Goal: Task Accomplishment & Management: Use online tool/utility

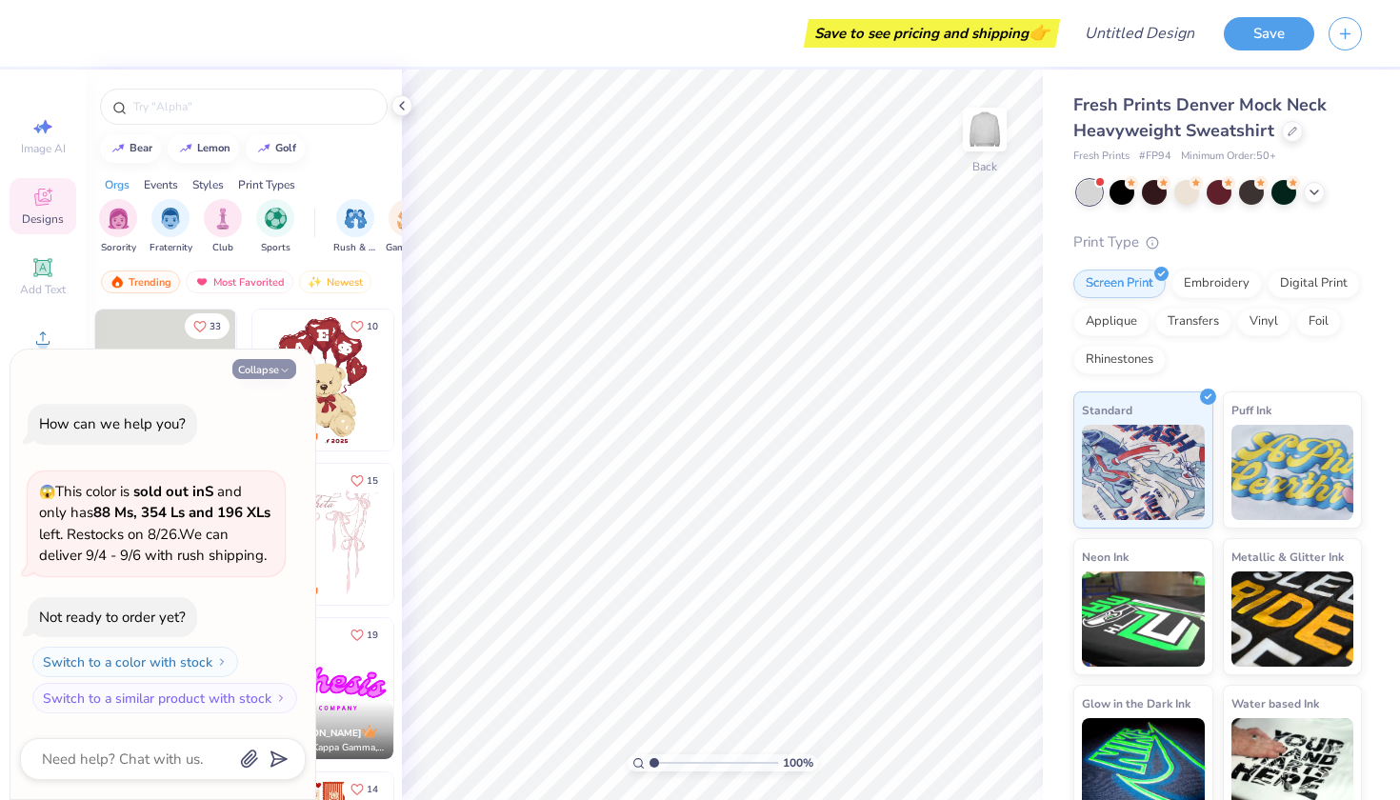
click at [273, 376] on button "Collapse" at bounding box center [264, 369] width 64 height 20
type textarea "x"
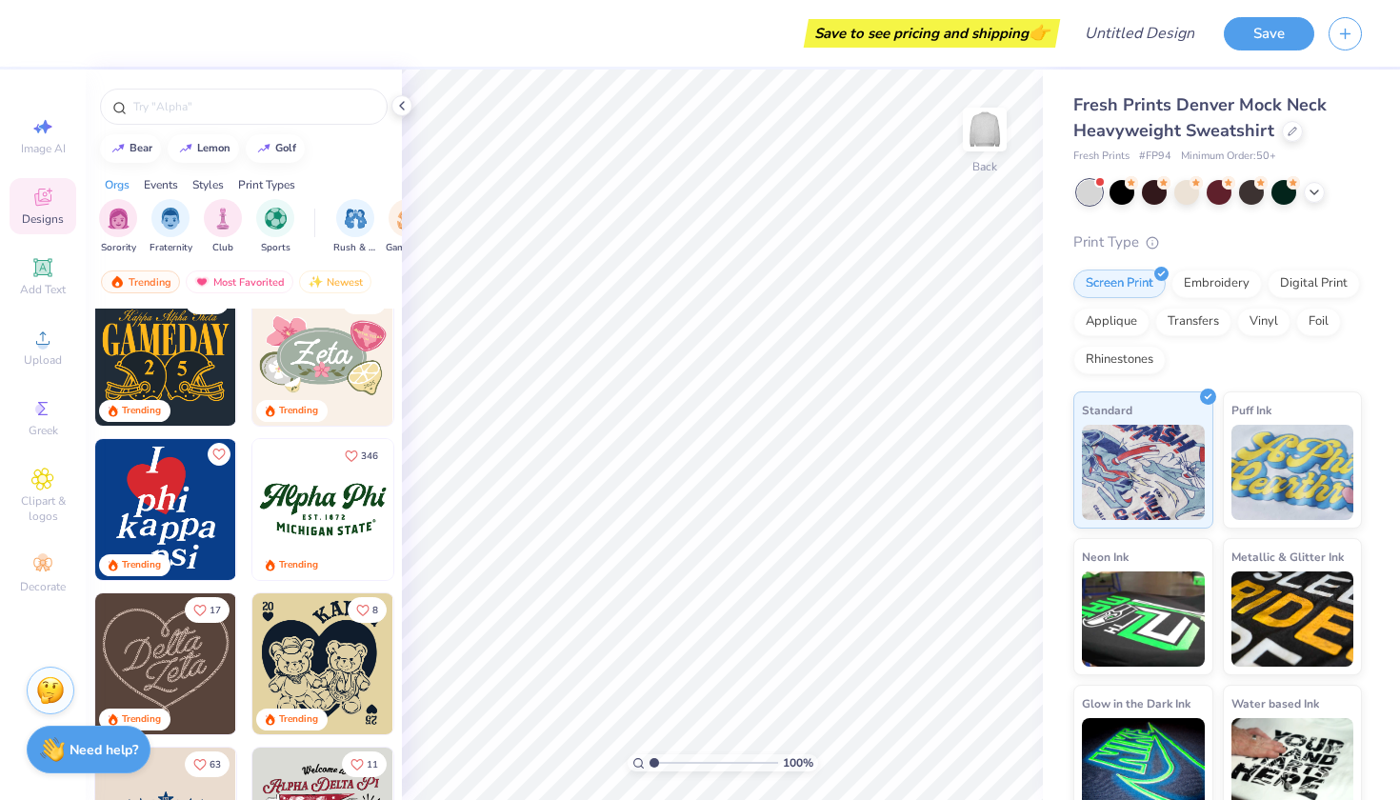
scroll to position [643, 0]
click at [202, 529] on img at bounding box center [165, 508] width 141 height 141
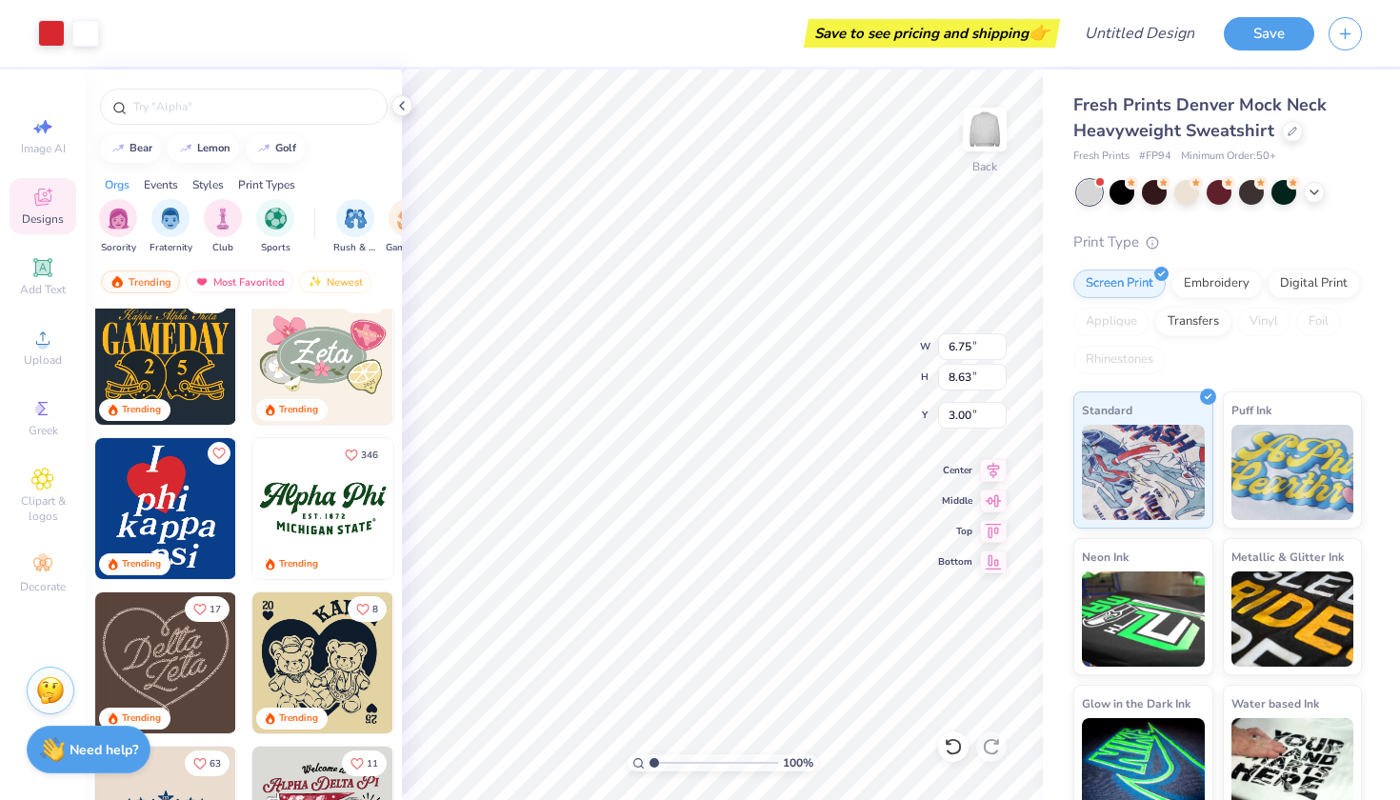
type input "6.75"
type input "8.63"
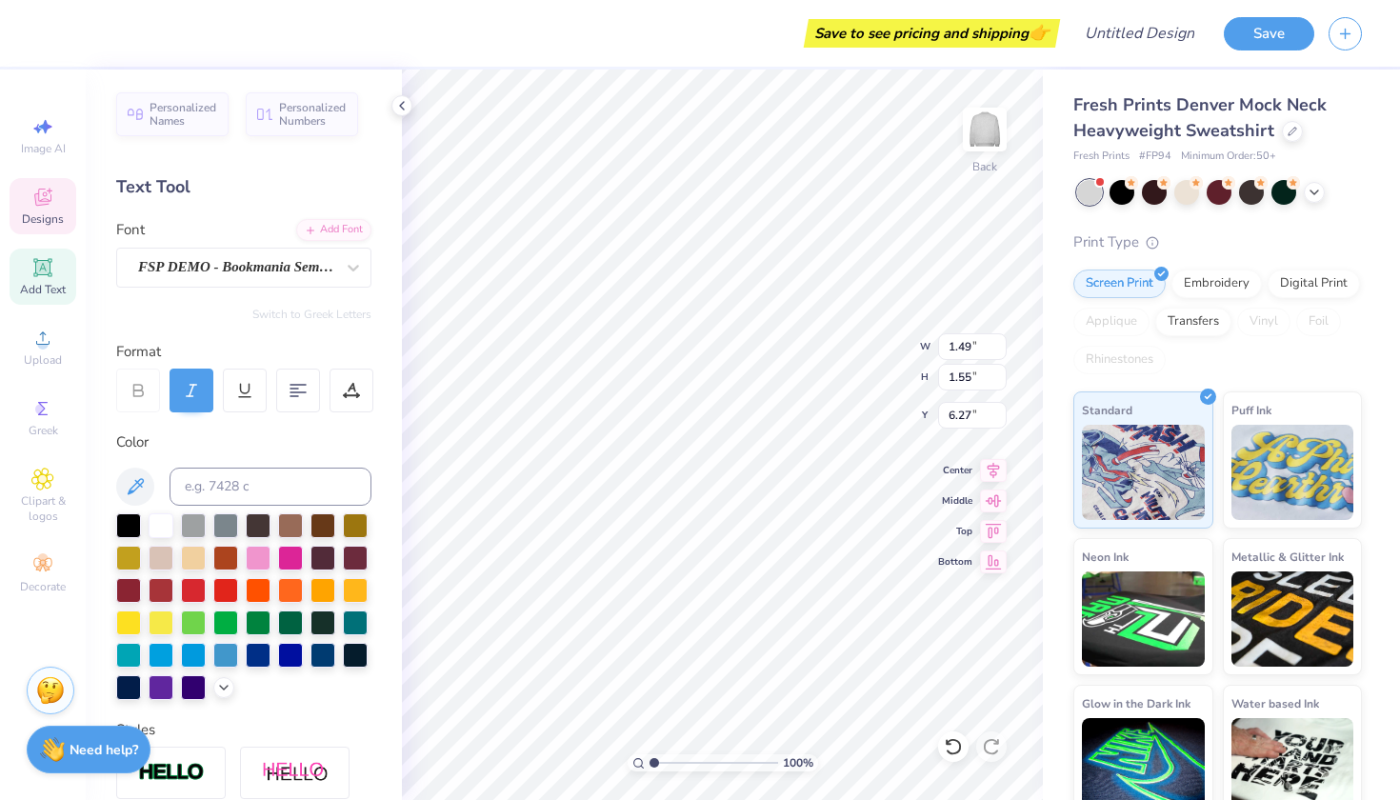
type textarea "T"
type input "1.36"
type input "1.69"
type input "5.63"
type textarea "U"
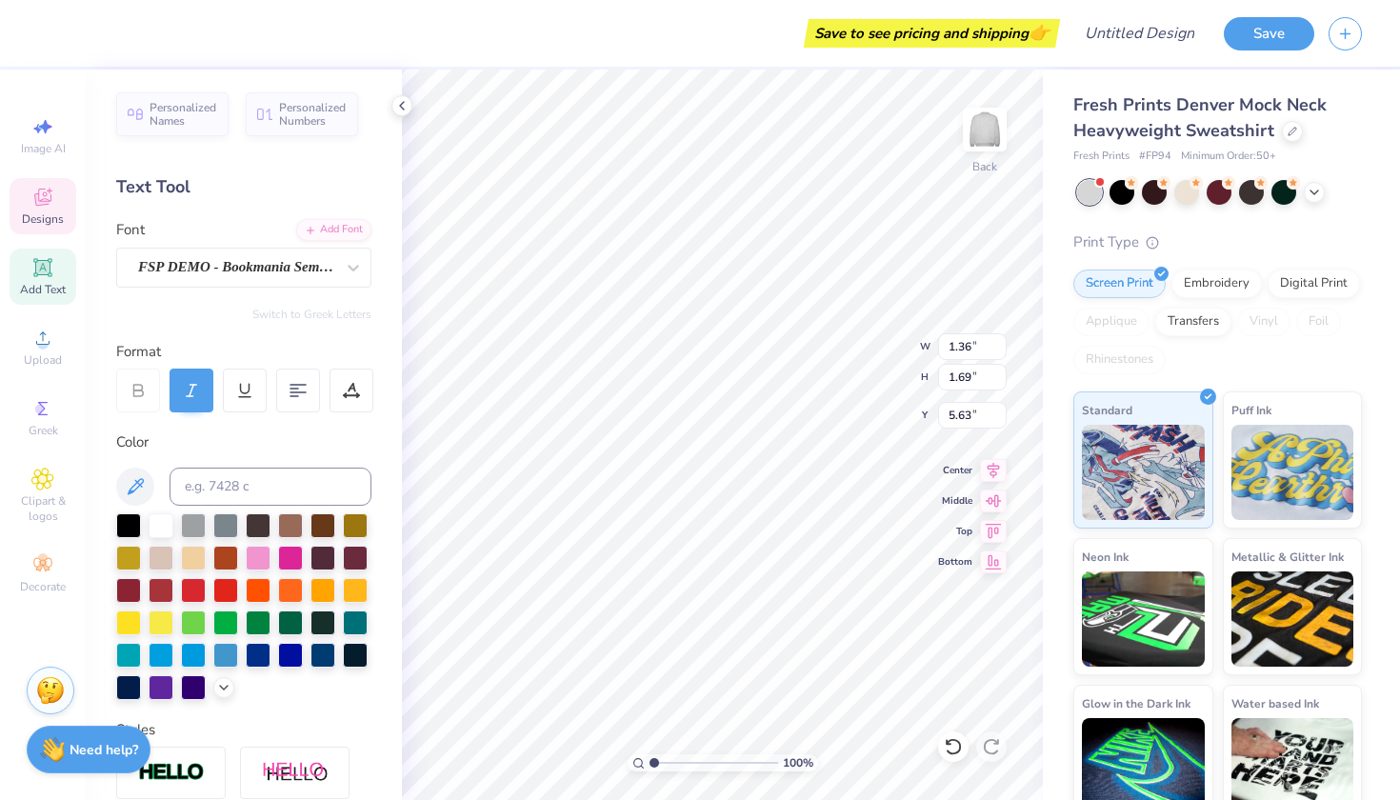
type input "0.90"
type input "1.77"
type input "5.73"
type textarea "S"
type input "1.14"
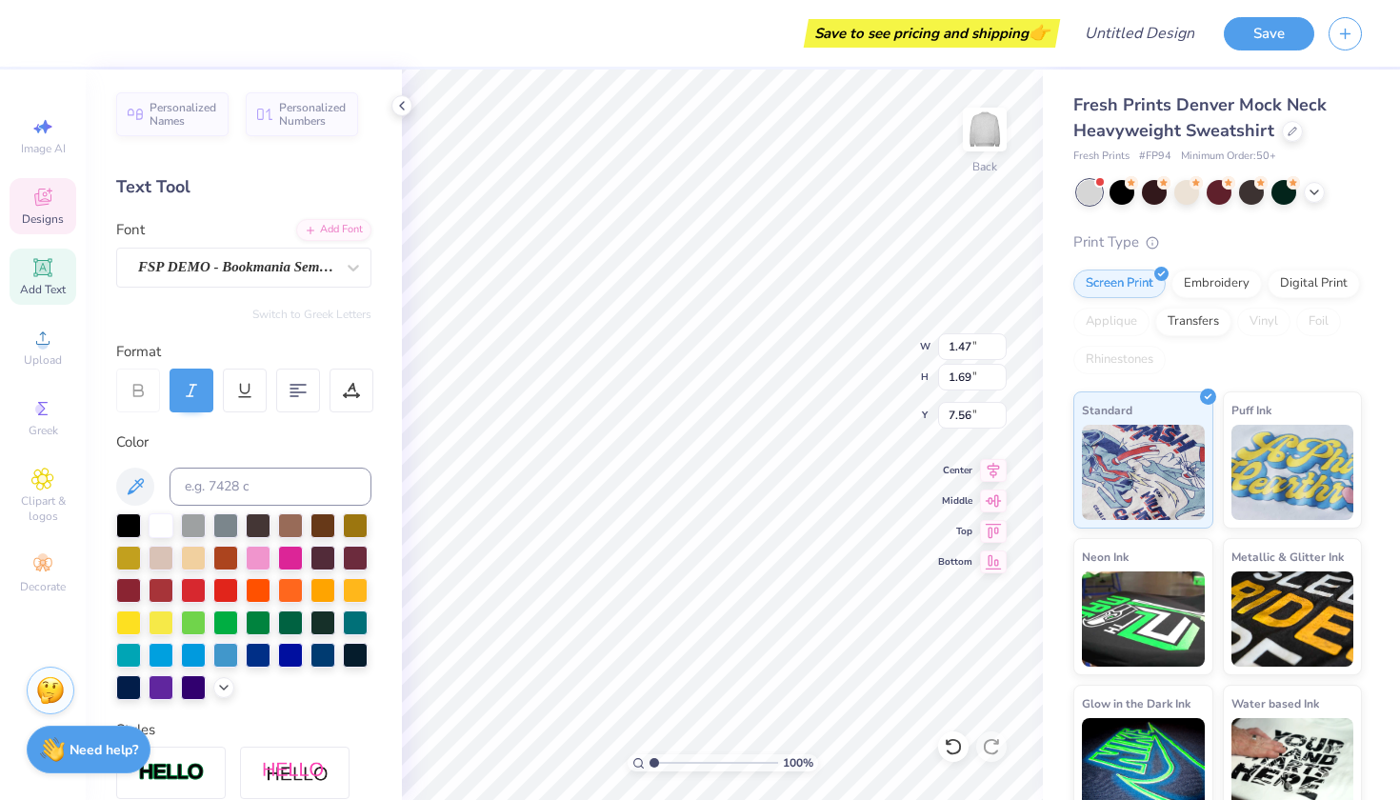
type input "1.15"
type input "7.96"
type textarea "L"
type input "1.49"
type input "1.55"
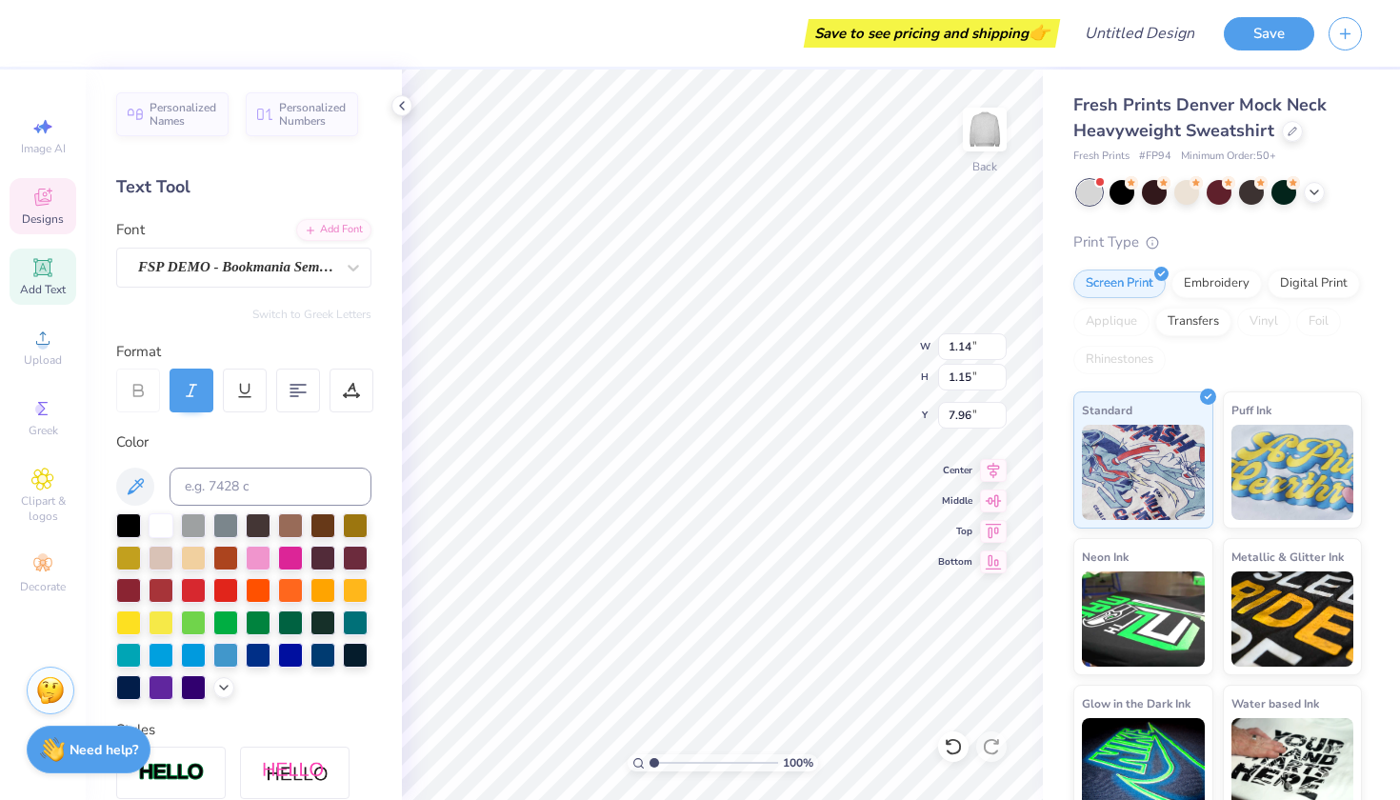
type input "8.16"
type textarea "P"
type input "6.19"
type input "1.55"
type input "1.73"
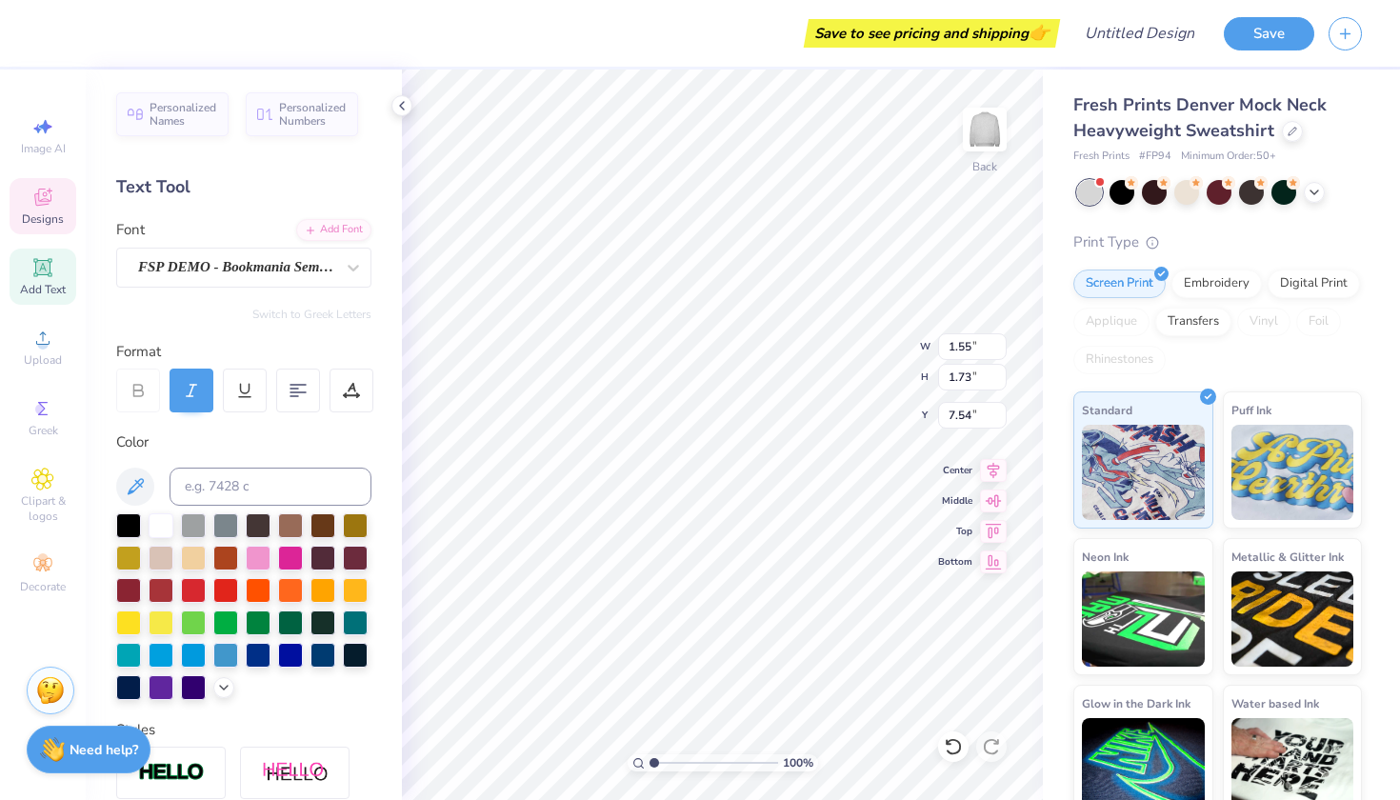
type input "8.27"
type input "1.86"
type input "1.66"
type input "8.34"
type input "6.01"
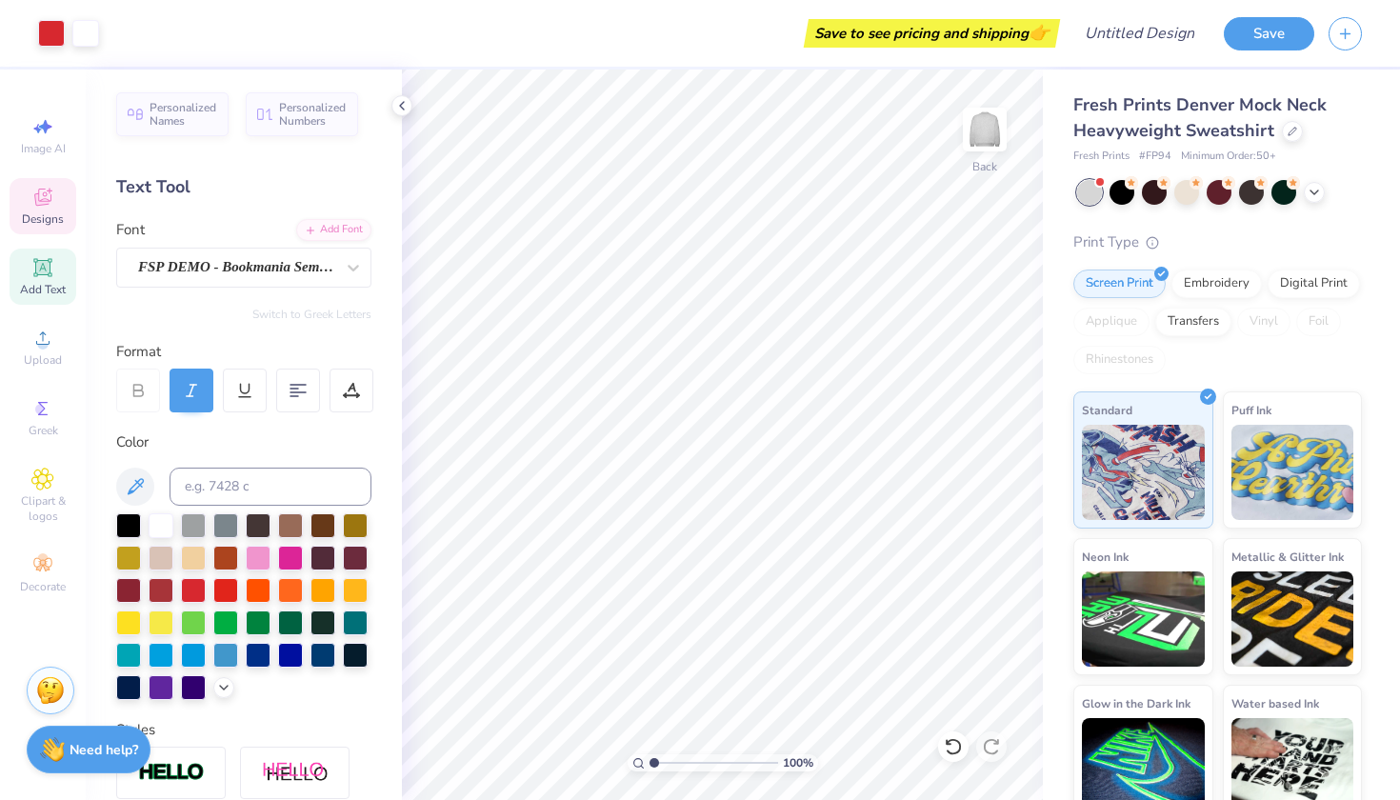
click at [53, 204] on icon at bounding box center [42, 197] width 23 height 23
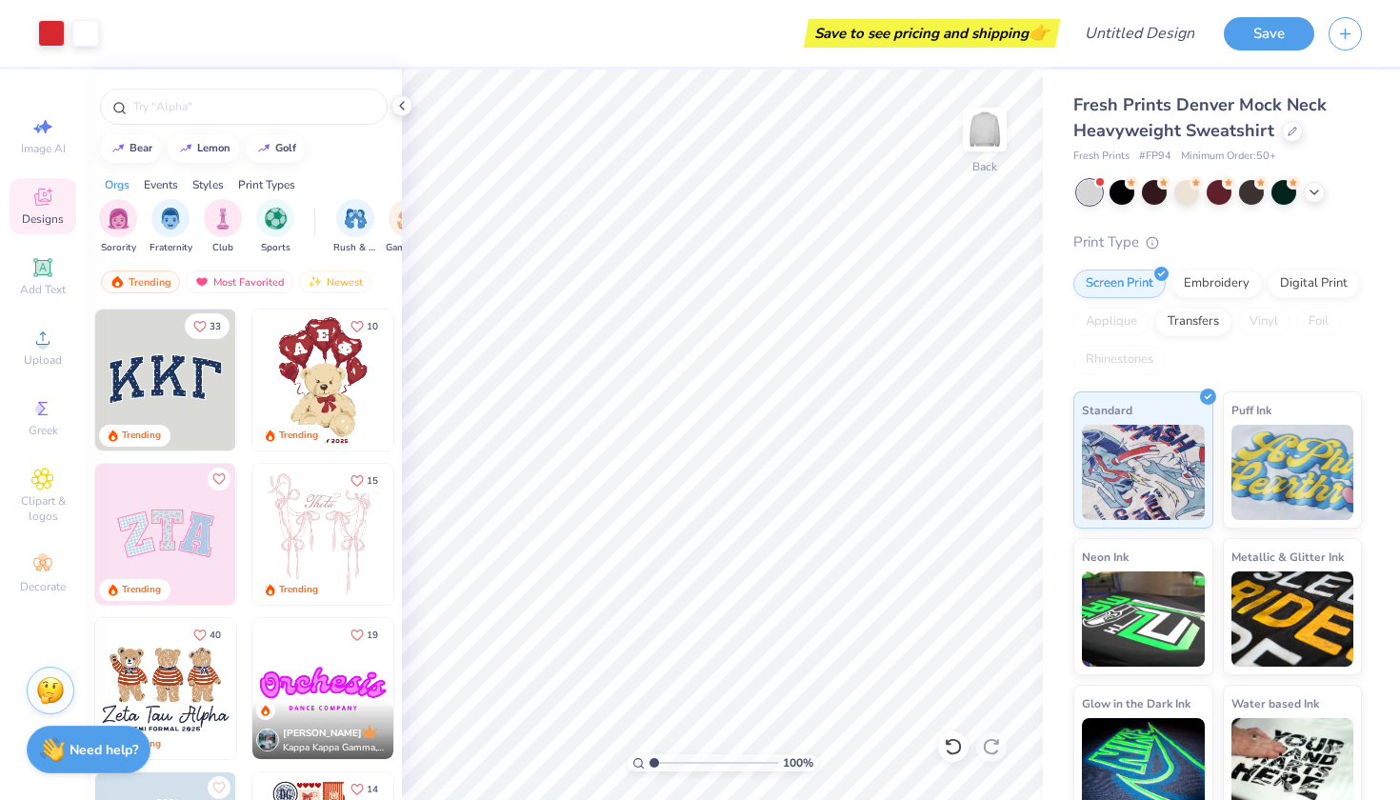
scroll to position [0, 0]
click at [1167, 29] on input "Design Title" at bounding box center [1162, 33] width 93 height 38
type input "I <3 TU SLP"
click at [1291, 23] on button "Save" at bounding box center [1269, 30] width 90 height 33
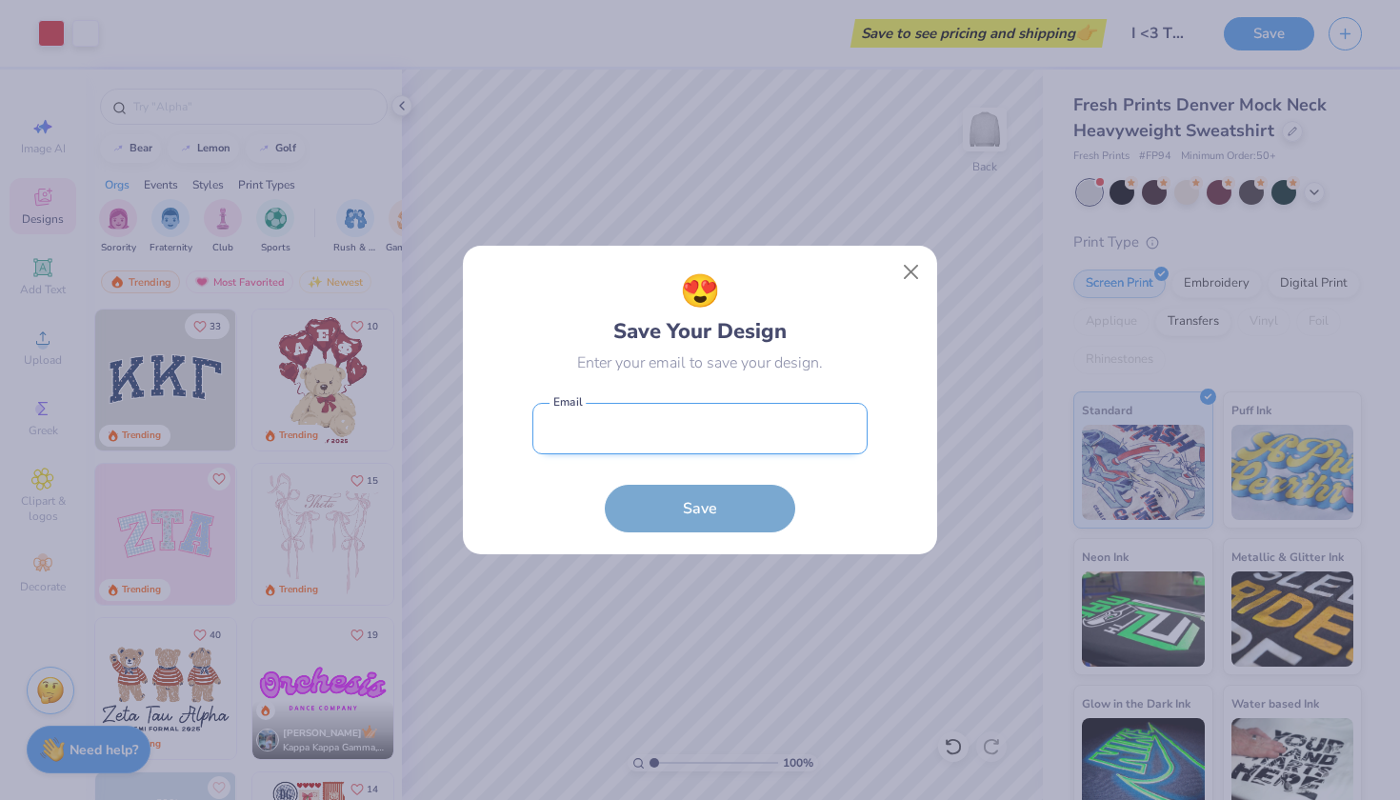
click at [742, 419] on input "email" at bounding box center [699, 429] width 335 height 52
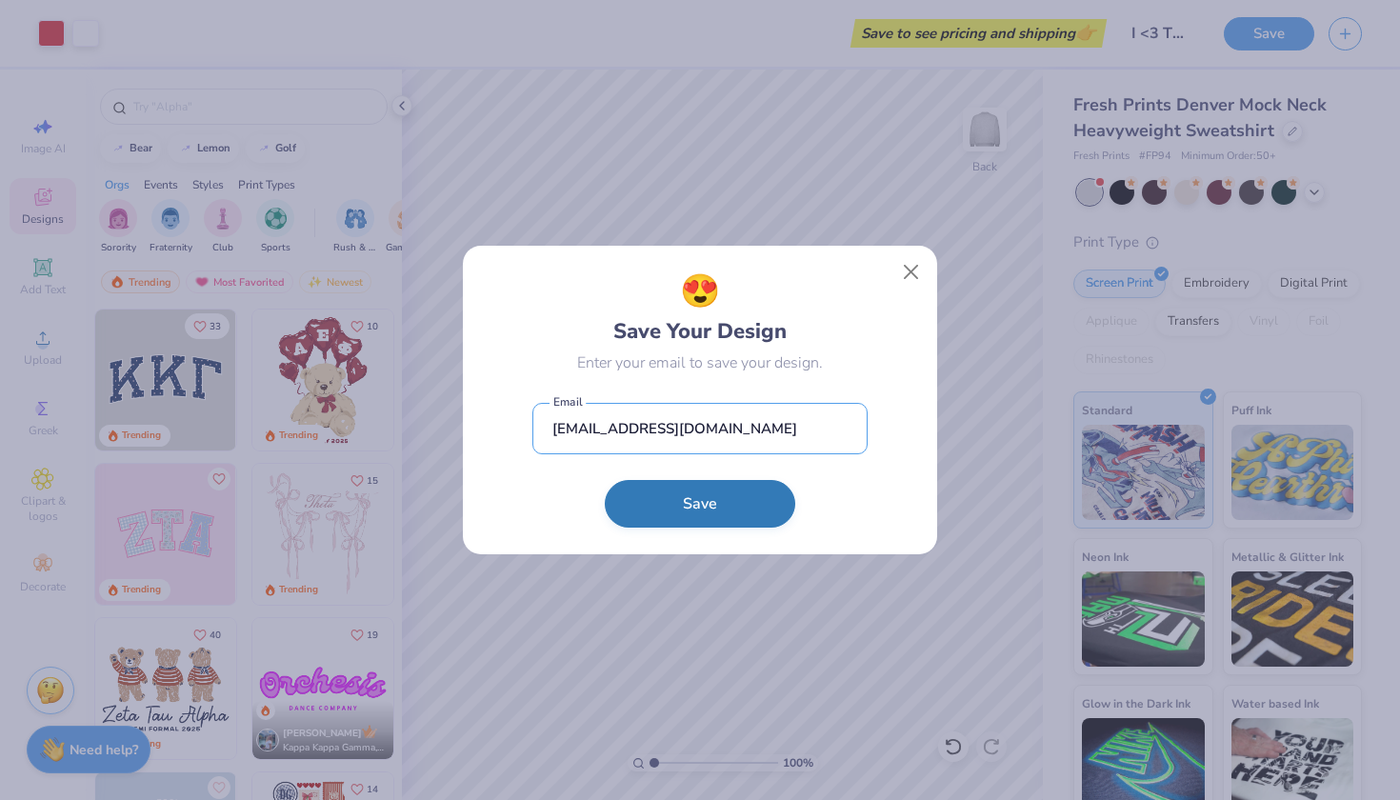
type input "[EMAIL_ADDRESS][DOMAIN_NAME]"
click at [731, 511] on button "Save" at bounding box center [700, 504] width 190 height 48
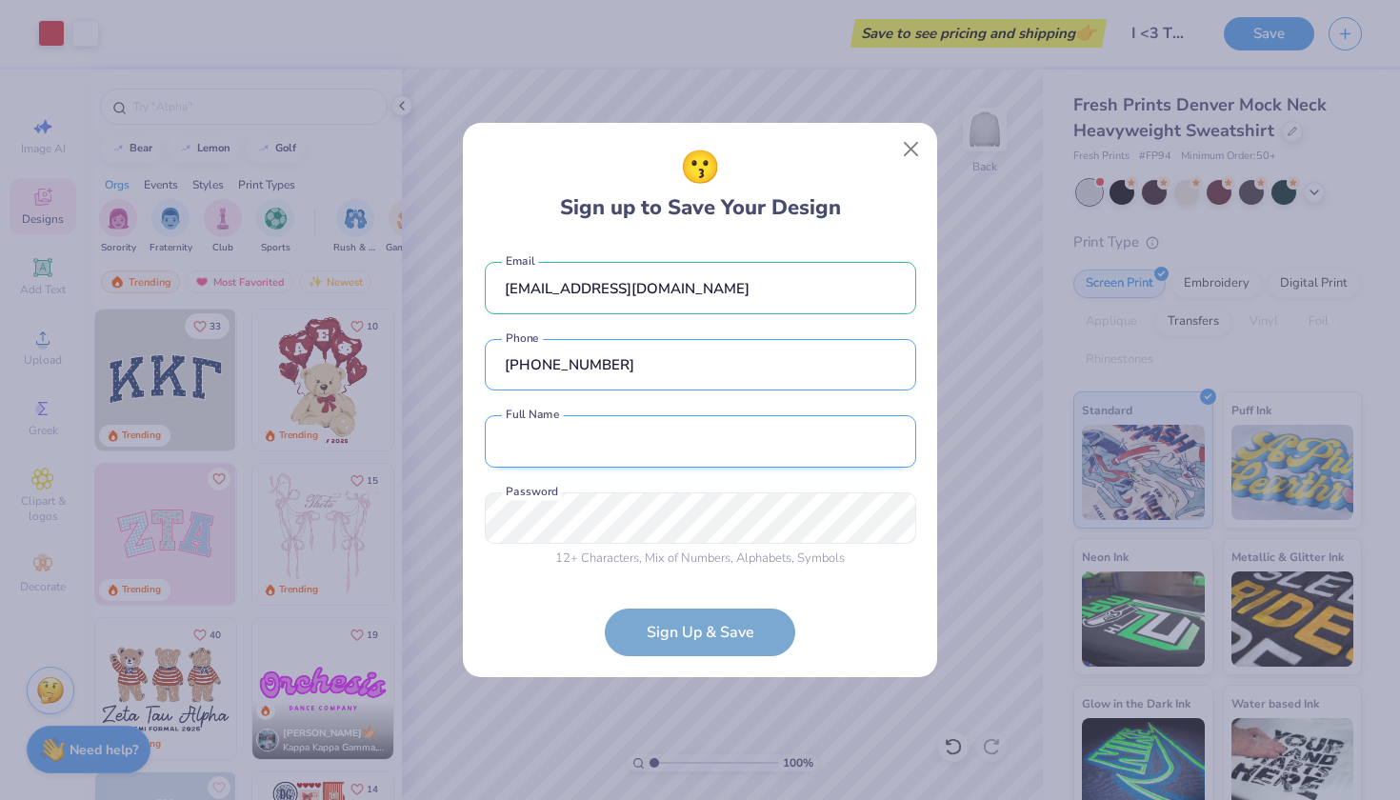
type input "[PHONE_NUMBER]"
type input "[PERSON_NAME]"
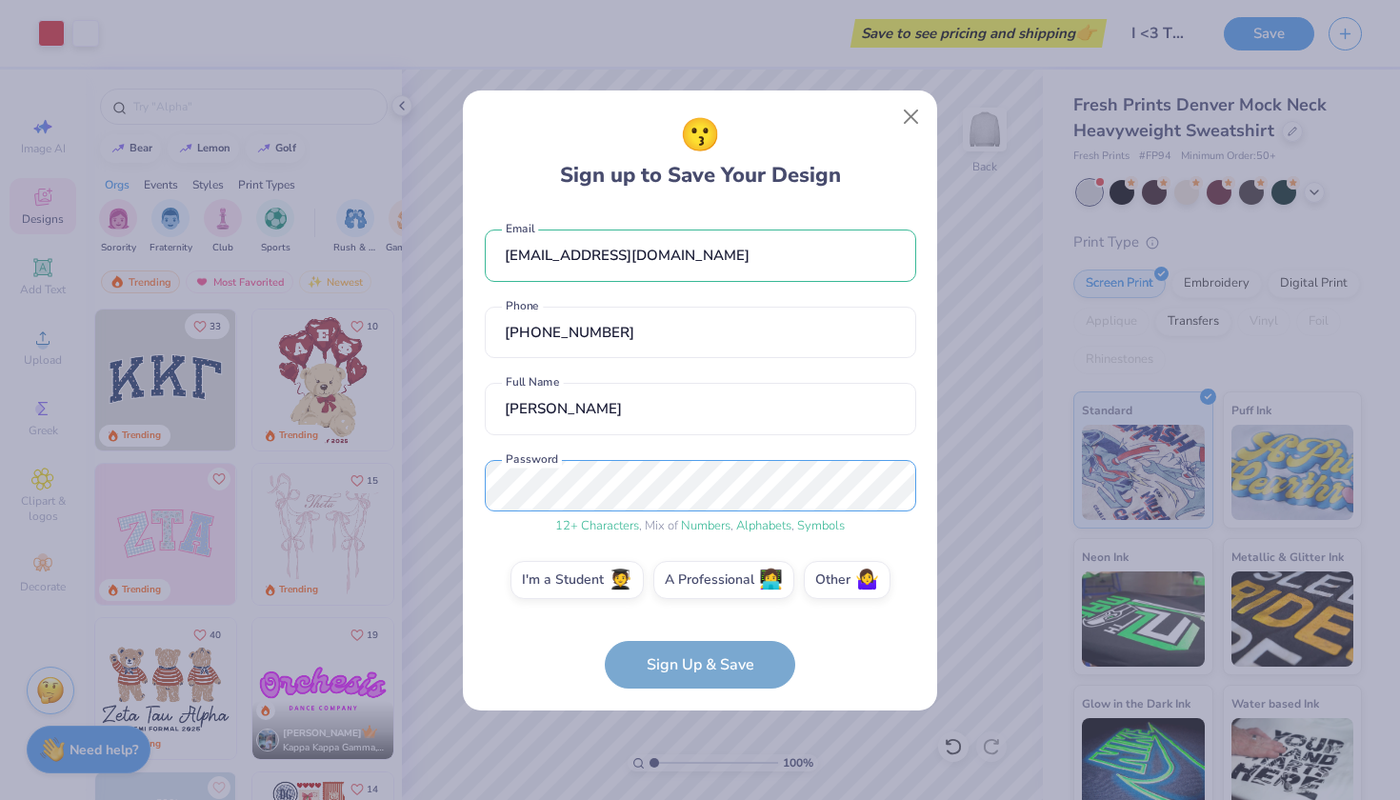
scroll to position [7, 0]
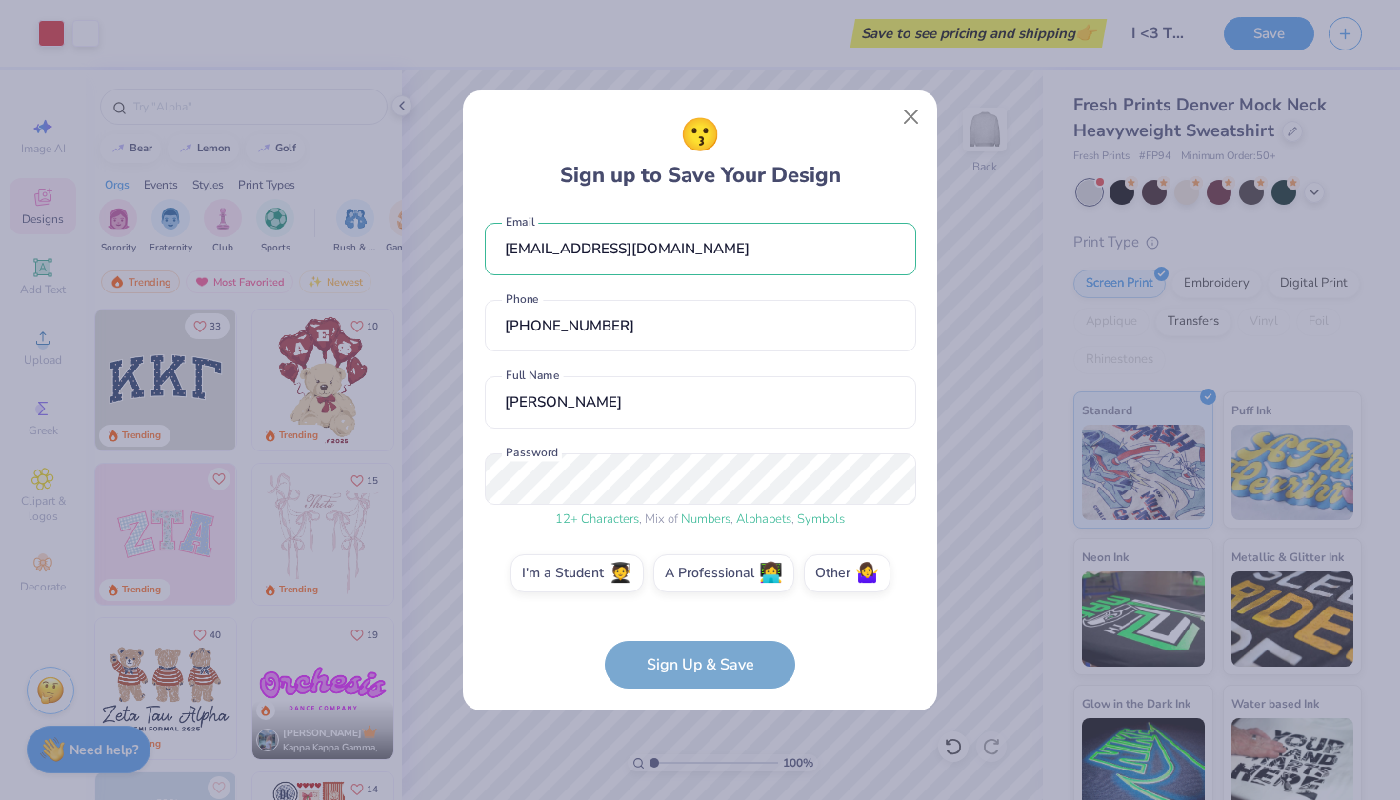
click at [737, 667] on form "[EMAIL_ADDRESS][DOMAIN_NAME] Email [PHONE_NUMBER] Phone [PERSON_NAME] Full Name…" at bounding box center [700, 449] width 431 height 478
click at [589, 564] on label "I'm a Student 🧑‍🎓" at bounding box center [577, 570] width 133 height 38
click at [694, 578] on input "I'm a Student 🧑‍🎓" at bounding box center [700, 584] width 12 height 12
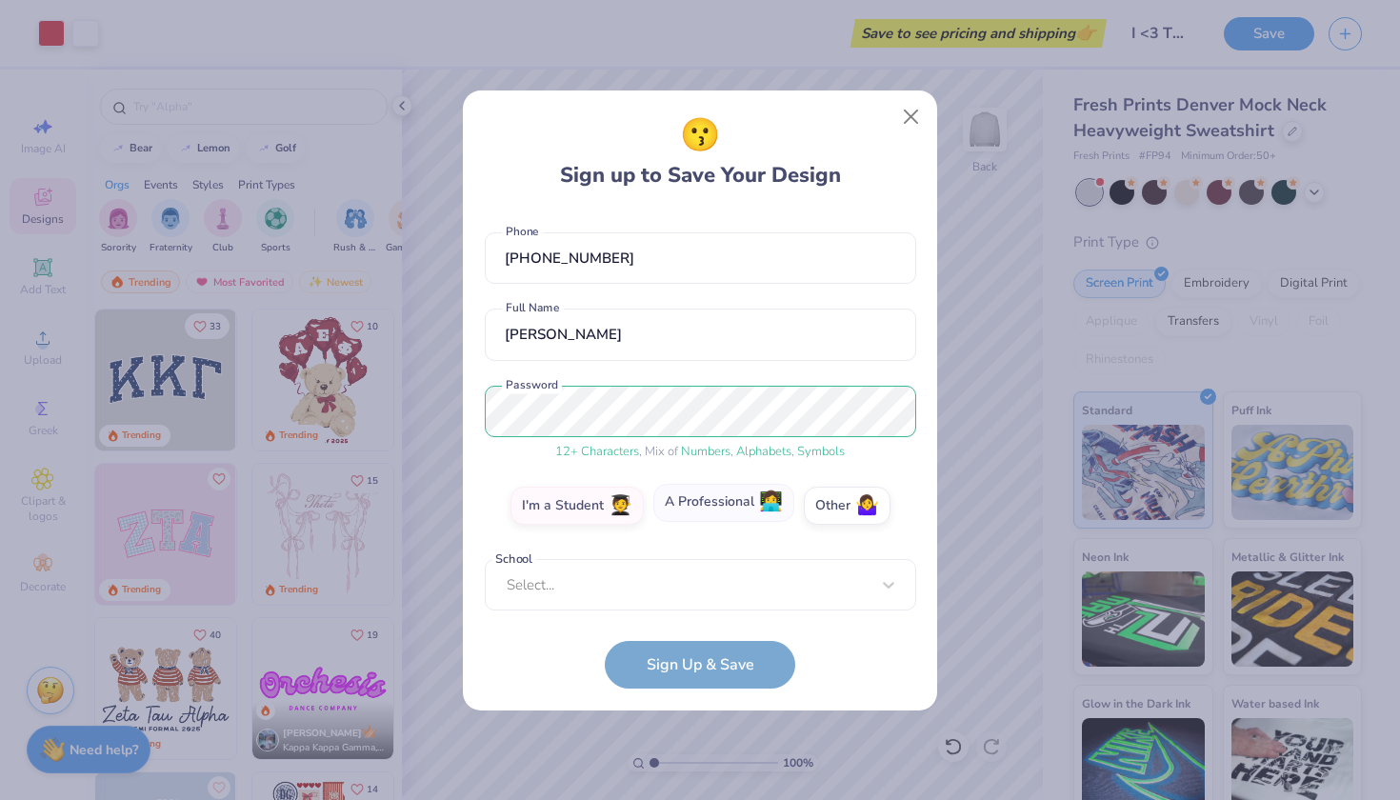
click at [741, 507] on label "A Professional 👩‍💻" at bounding box center [723, 503] width 141 height 38
click at [707, 578] on input "A Professional 👩‍💻" at bounding box center [700, 584] width 12 height 12
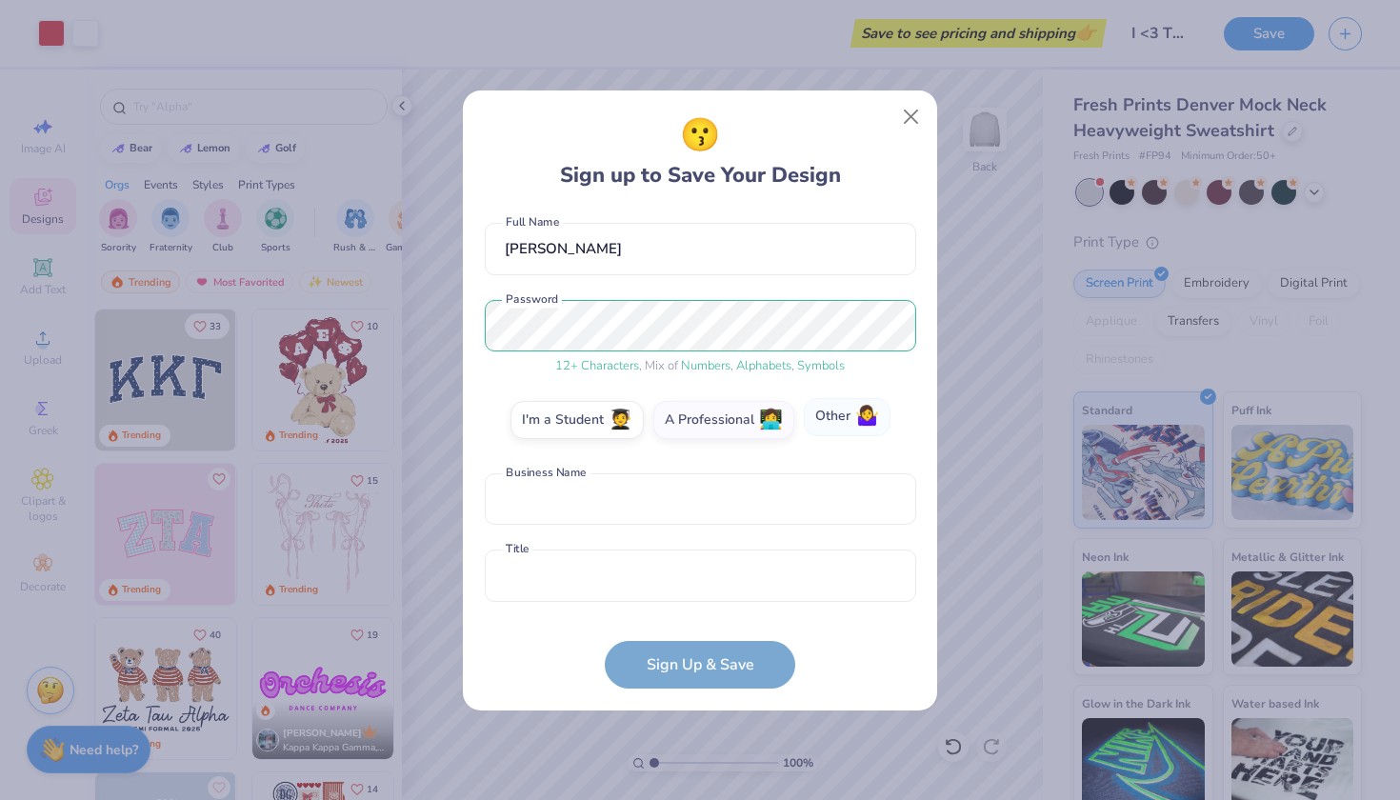
click at [848, 422] on label "Other 🤷‍♀️" at bounding box center [847, 417] width 87 height 38
click at [707, 578] on input "Other 🤷‍♀️" at bounding box center [700, 584] width 12 height 12
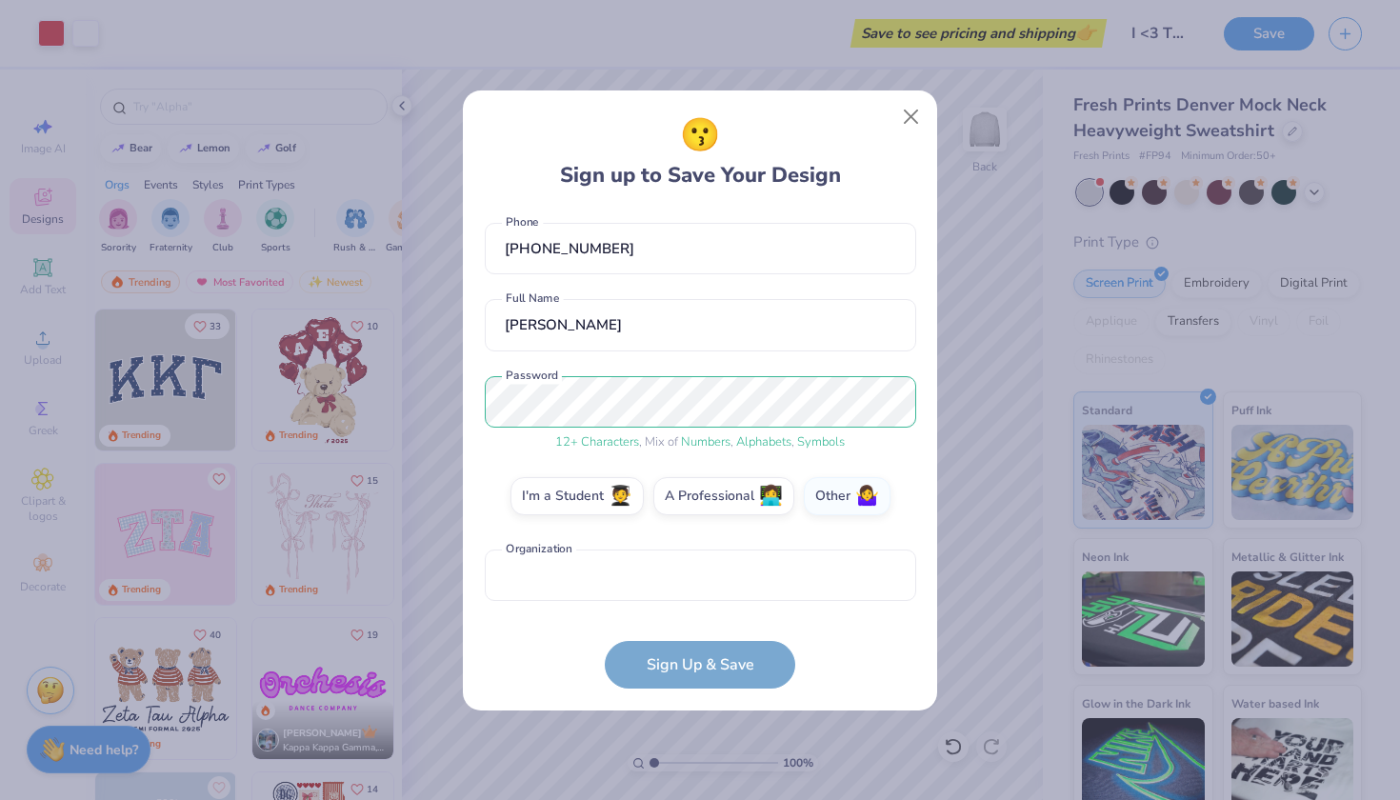
click at [709, 668] on form "[EMAIL_ADDRESS][DOMAIN_NAME] Email [PHONE_NUMBER] Phone [PERSON_NAME] Full Name…" at bounding box center [700, 449] width 431 height 478
click at [591, 491] on label "I'm a Student 🧑‍🎓" at bounding box center [577, 493] width 133 height 38
click at [694, 578] on input "I'm a Student 🧑‍🎓" at bounding box center [700, 584] width 12 height 12
click at [584, 561] on div "Select..." at bounding box center [700, 576] width 431 height 52
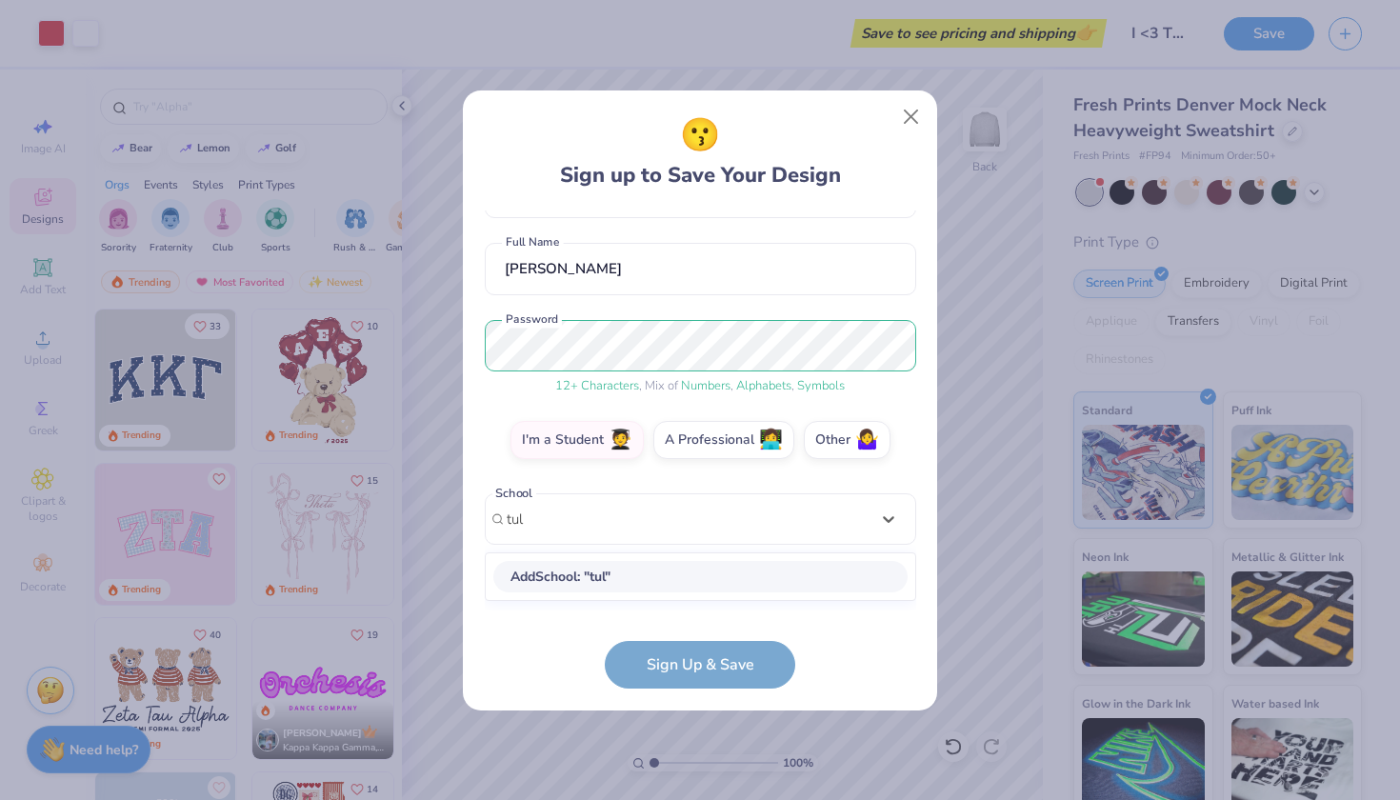
scroll to position [130, 0]
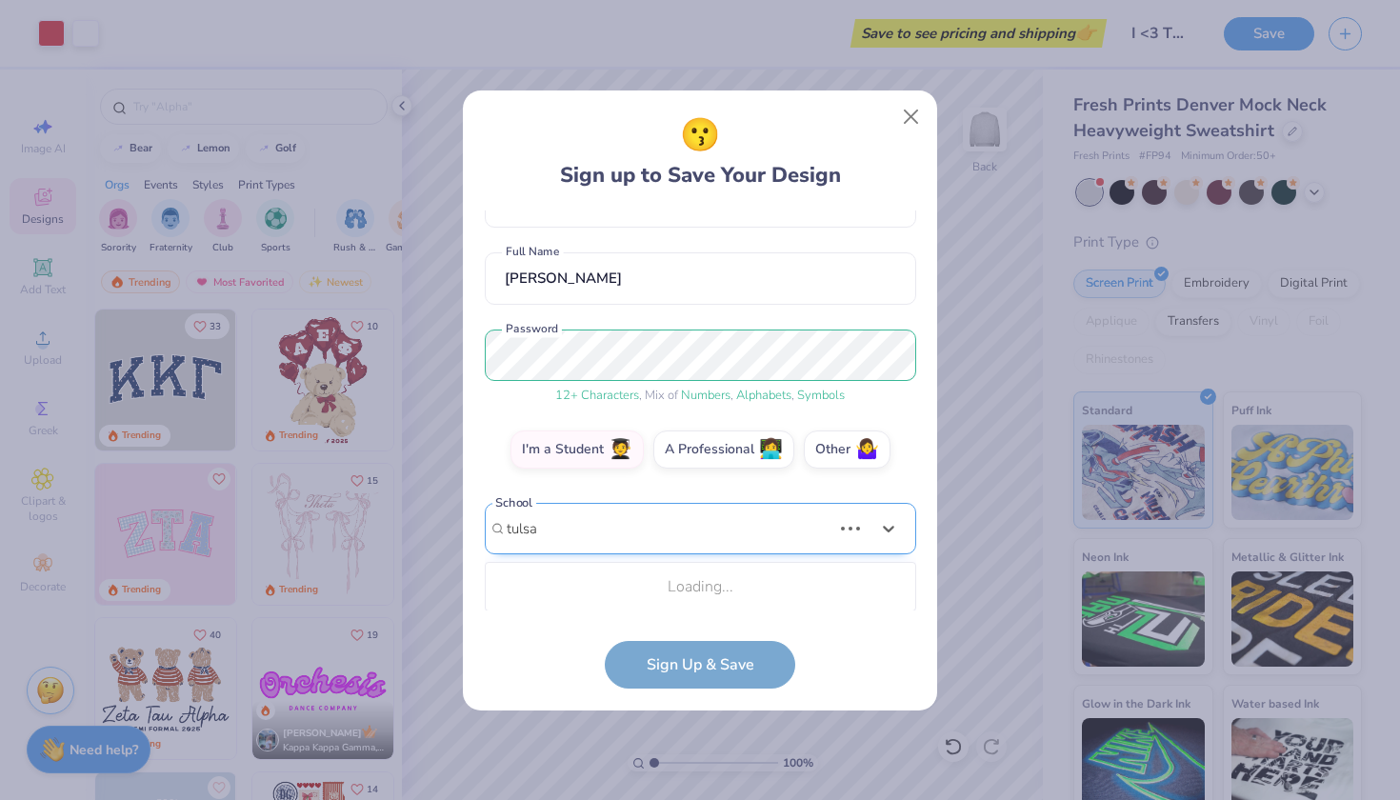
type input "tulsa"
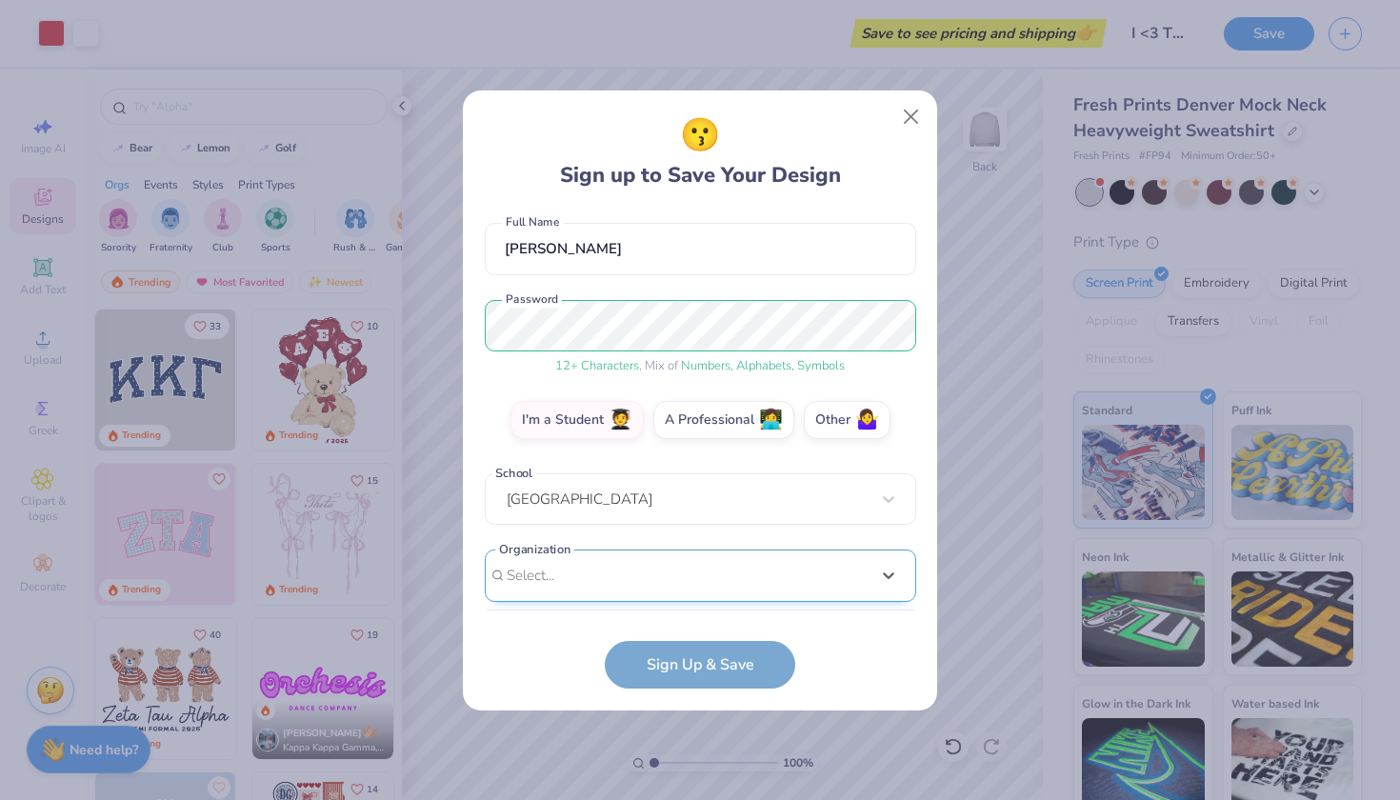
scroll to position [446, 0]
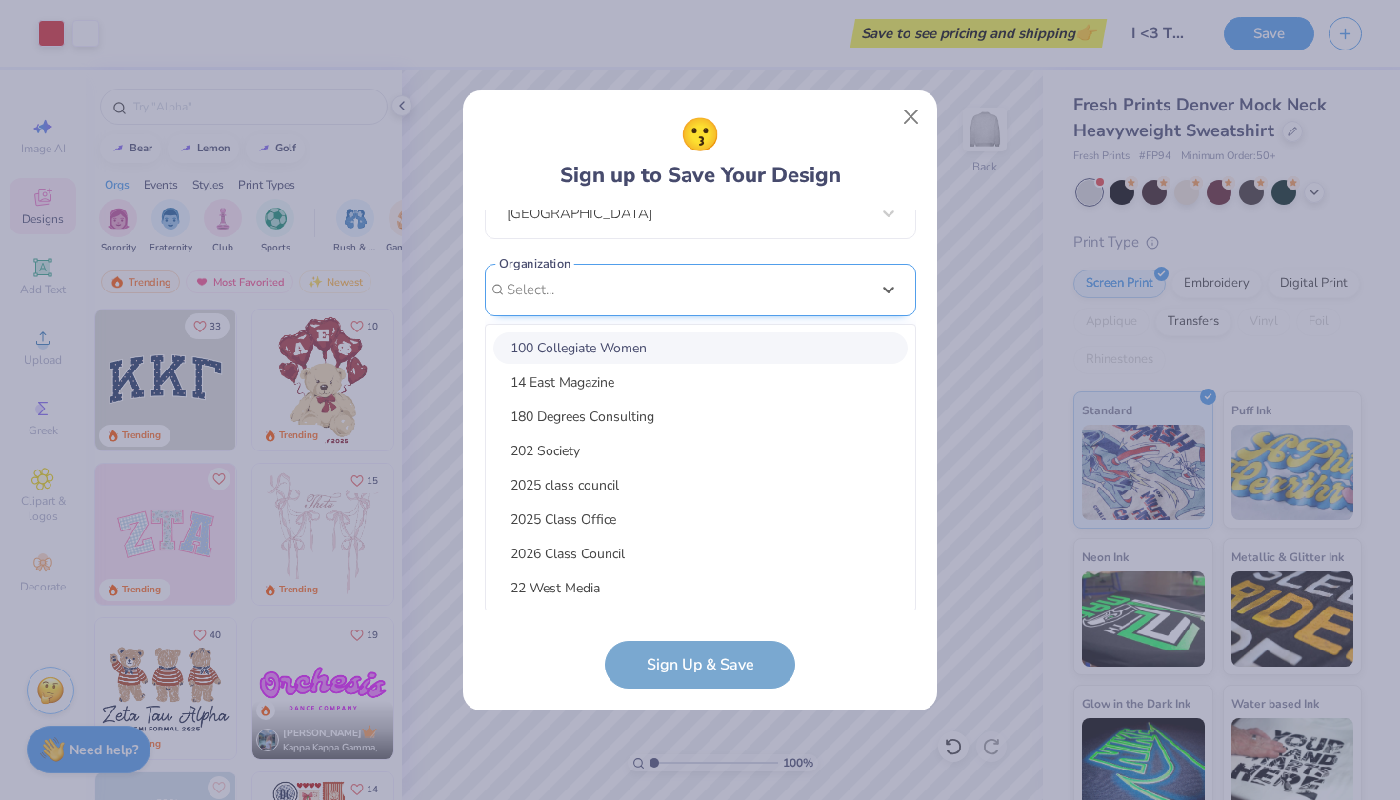
click at [659, 567] on div "option focused, 1 of 15. 15 results available. Use Up and Down to choose option…" at bounding box center [700, 438] width 431 height 348
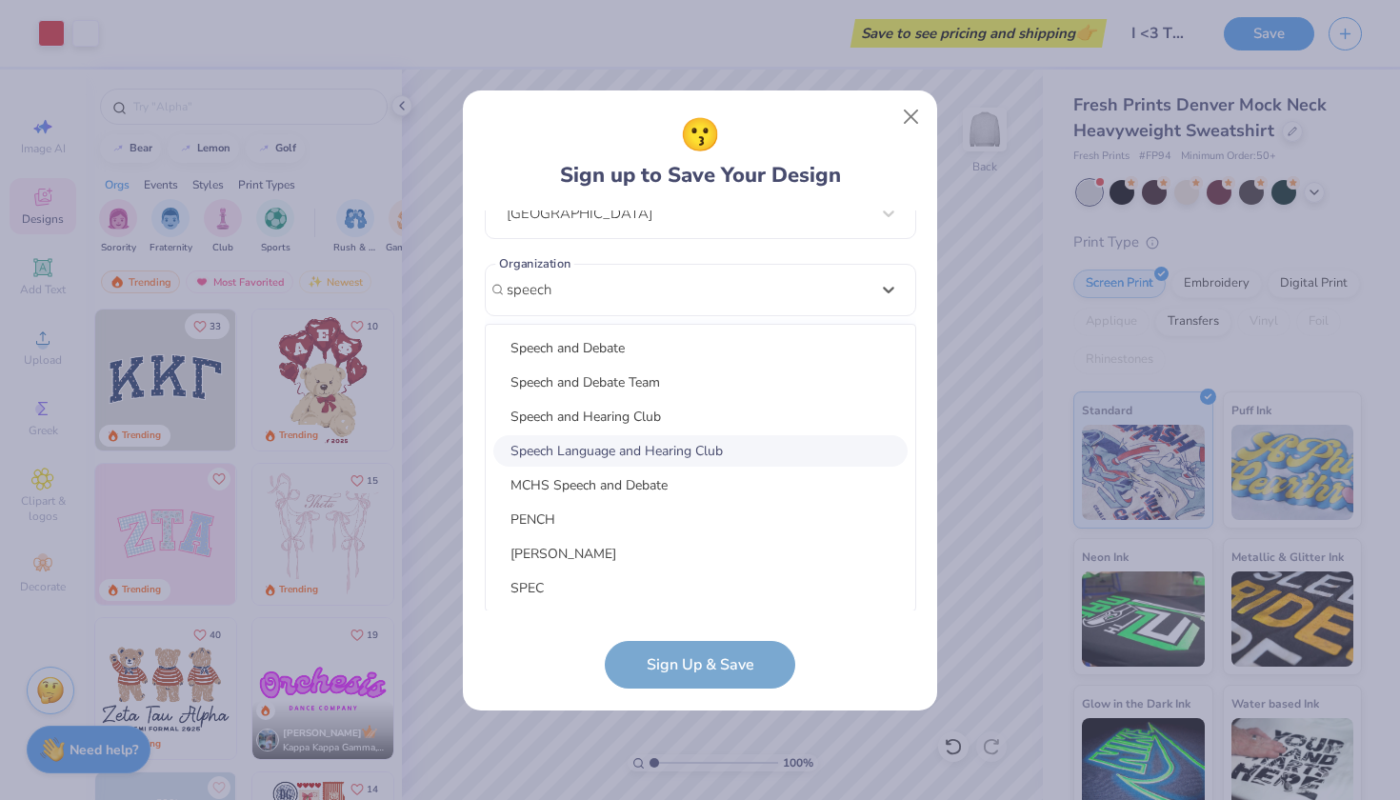
click at [728, 457] on div "Speech Language and Hearing Club" at bounding box center [700, 450] width 414 height 31
type input "speech"
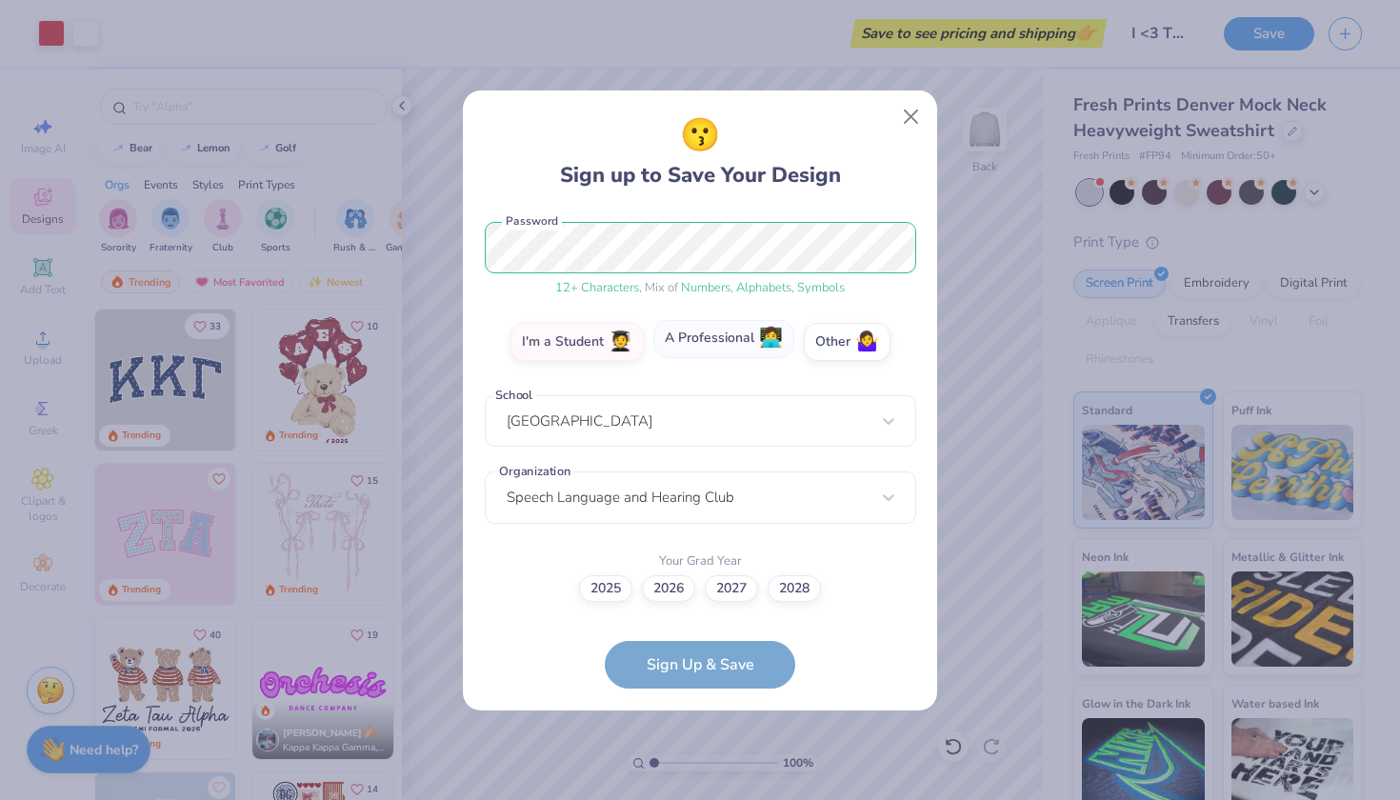
click at [732, 343] on label "A Professional 👩‍💻" at bounding box center [723, 339] width 141 height 38
click at [707, 578] on input "A Professional 👩‍💻" at bounding box center [700, 584] width 12 height 12
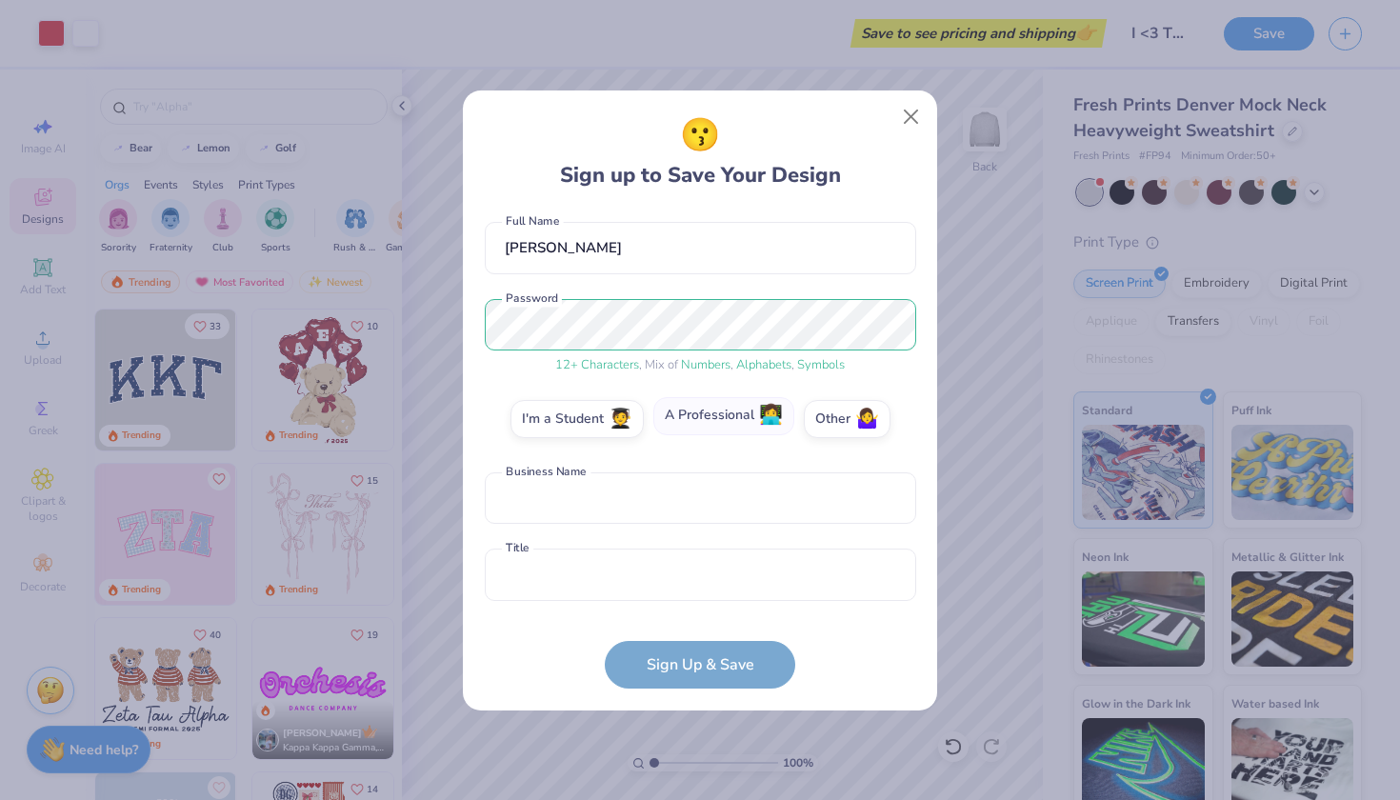
scroll to position [160, 0]
type input "brookeddesigns"
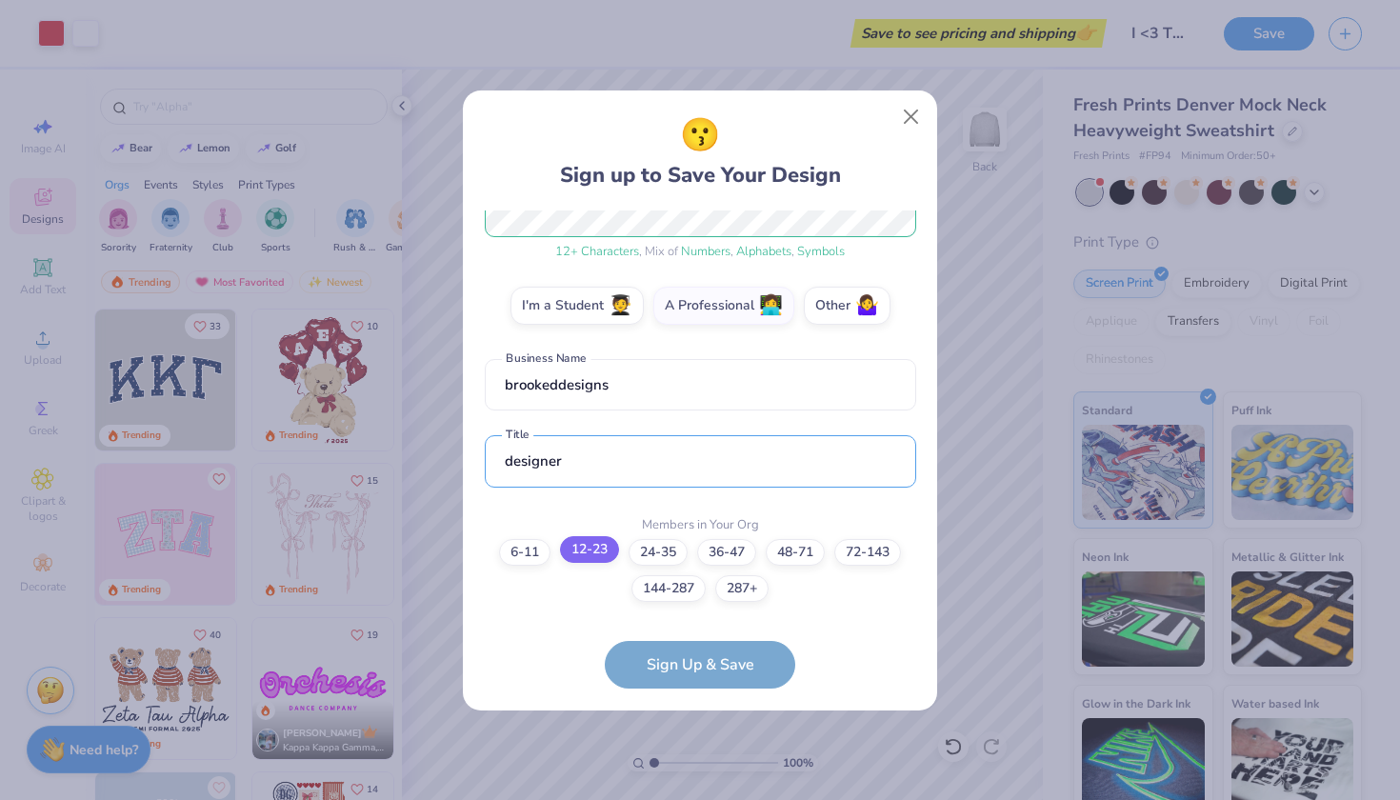
type input "designer"
click at [602, 551] on label "12-23" at bounding box center [589, 549] width 59 height 27
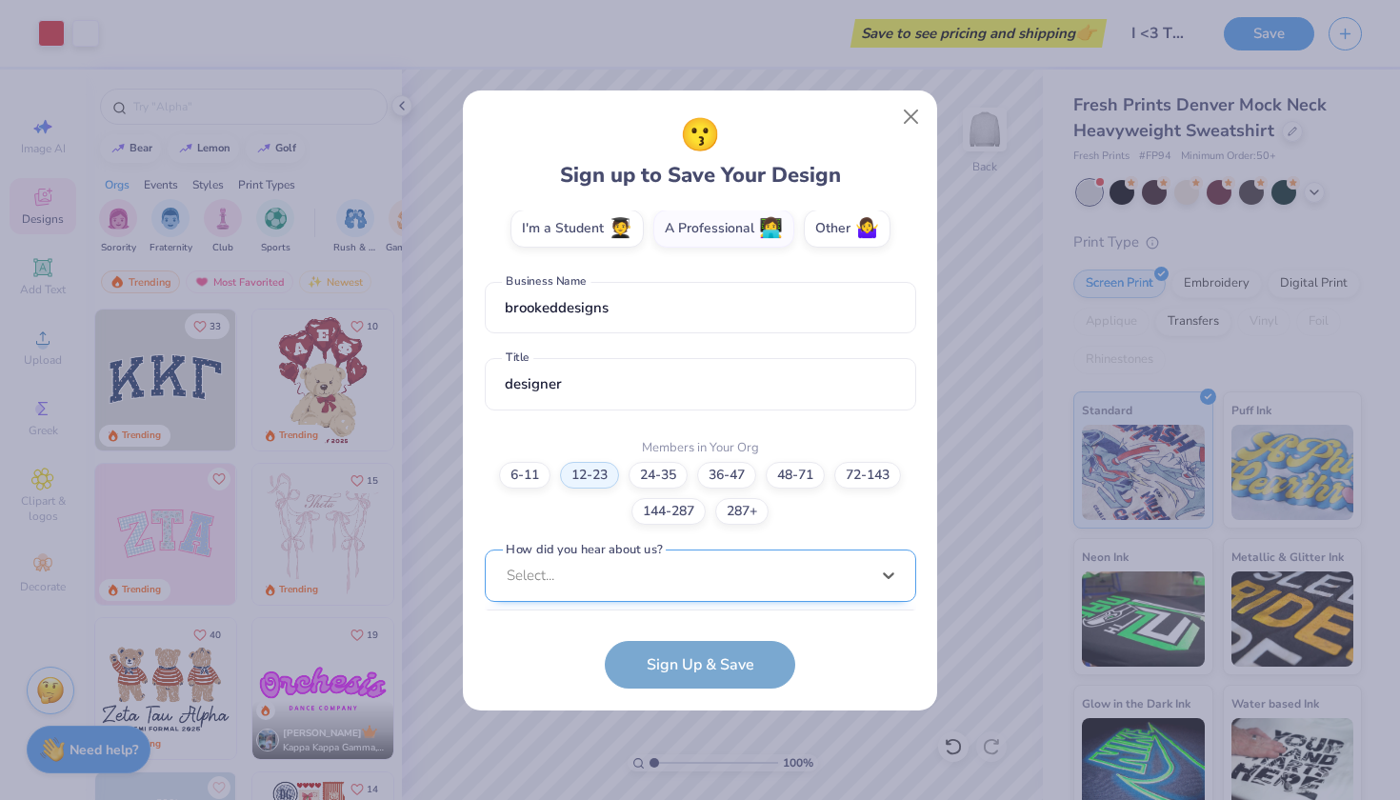
click at [611, 580] on div "option Pinterest focused, 1 of 15. 15 results available. Use Up and Down to cho…" at bounding box center [700, 724] width 431 height 348
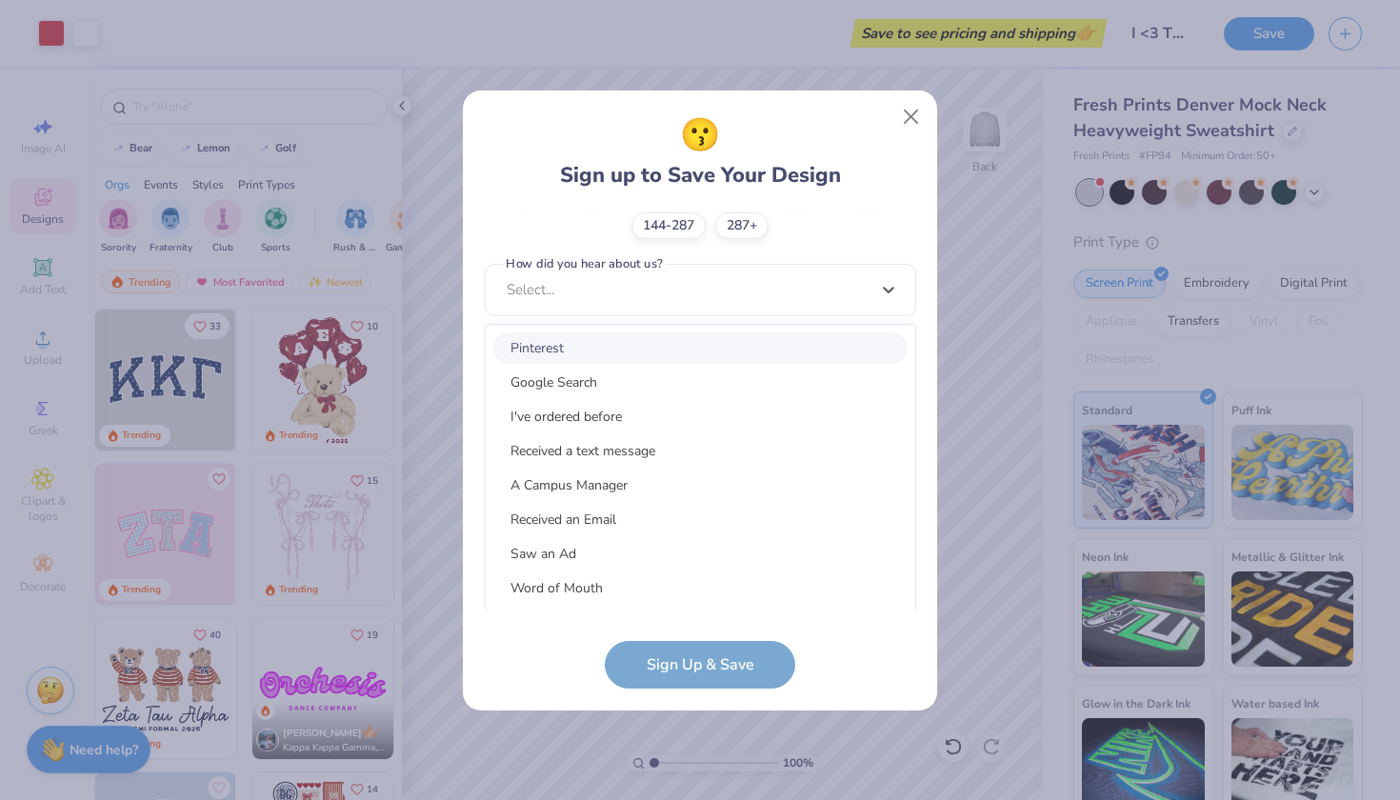
click at [610, 355] on div "Pinterest" at bounding box center [700, 347] width 414 height 31
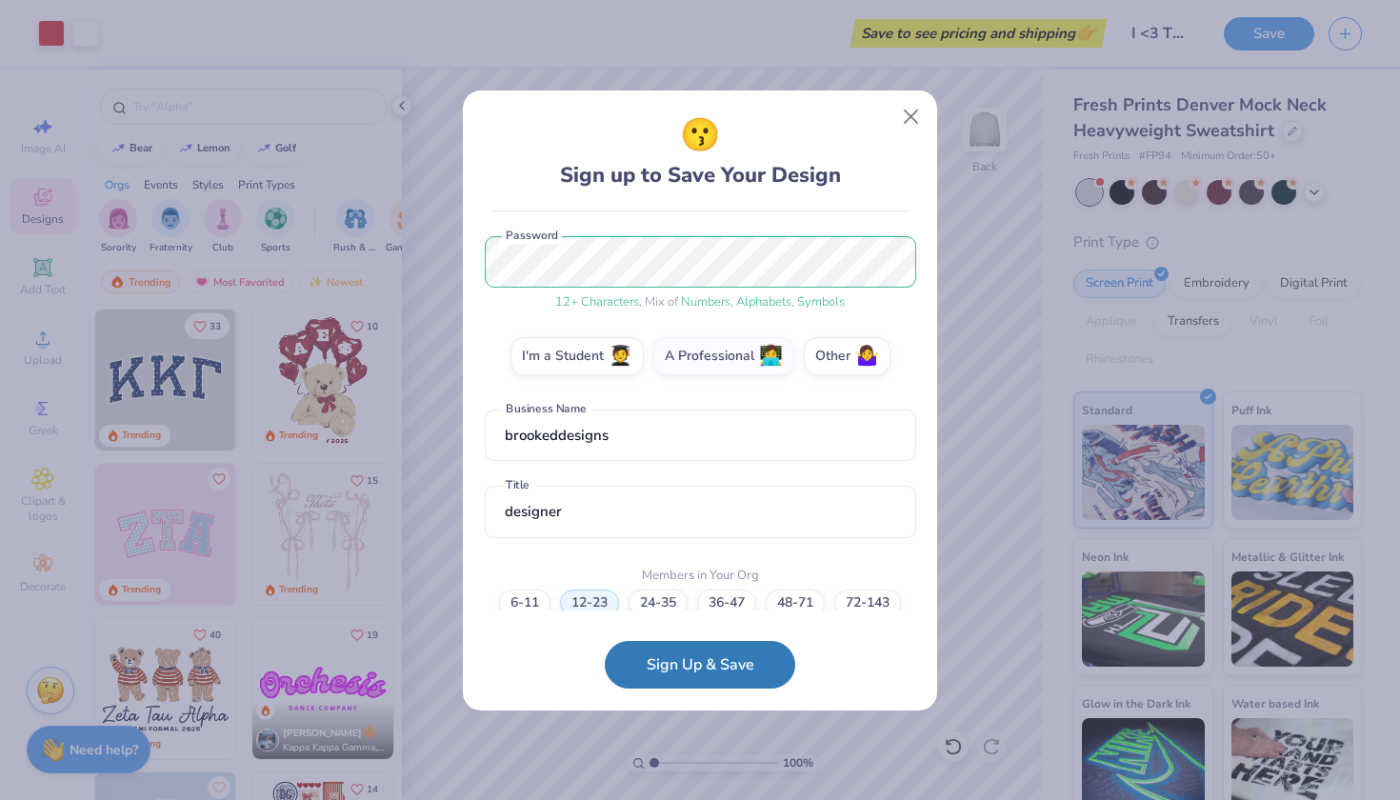
scroll to position [223, 0]
click at [692, 664] on button "Sign Up & Save" at bounding box center [700, 660] width 190 height 48
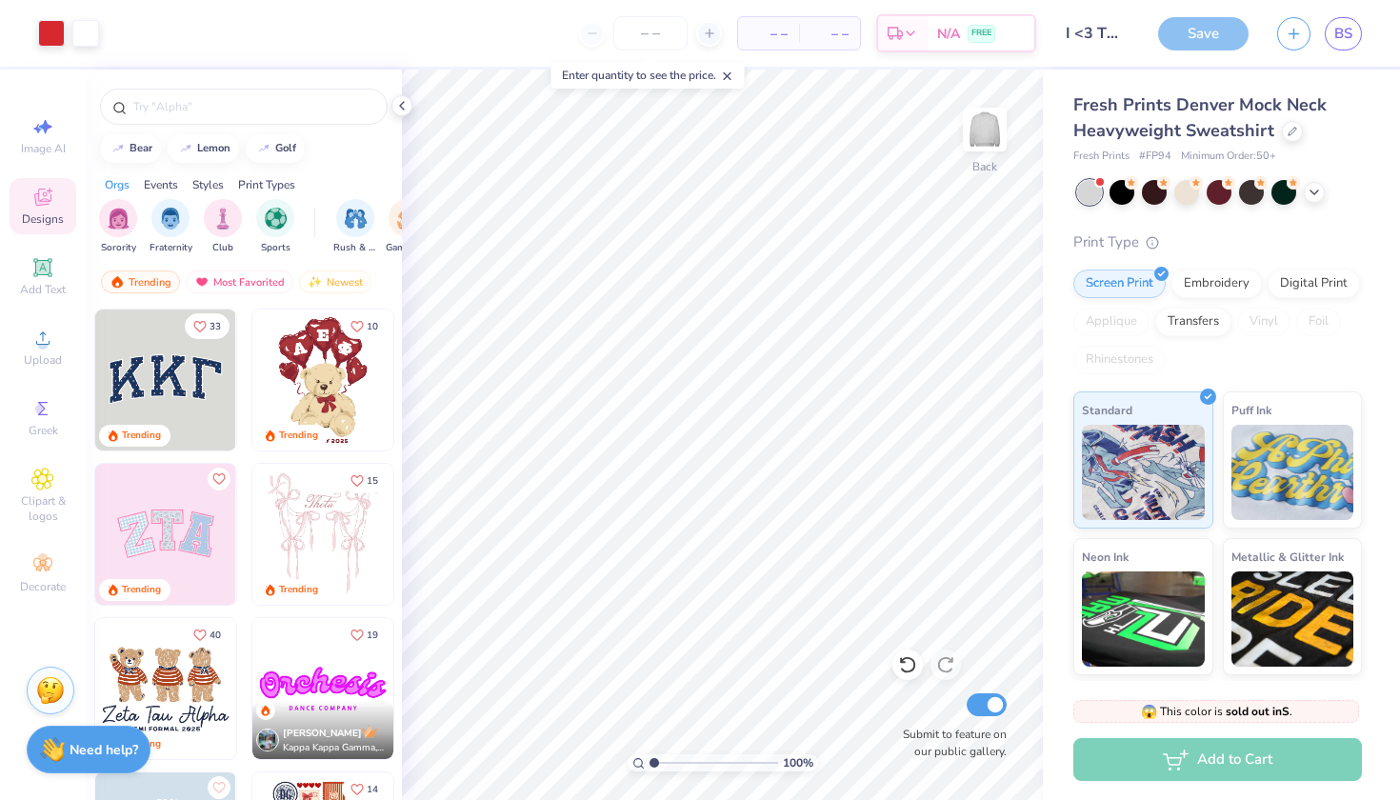
click at [1216, 30] on div "Save" at bounding box center [1203, 33] width 90 height 33
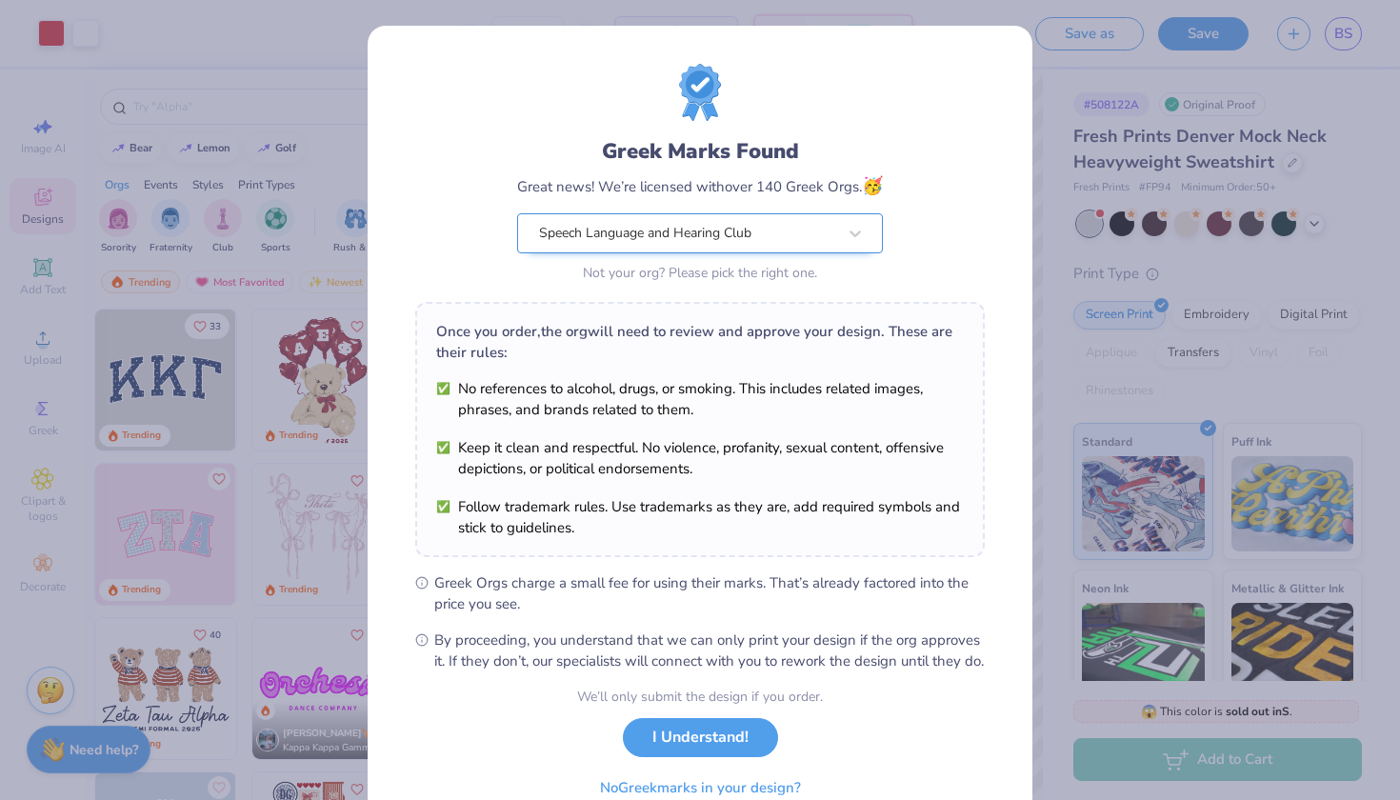
click at [825, 224] on div "Speech Language and Hearing Club" at bounding box center [687, 233] width 301 height 38
click at [945, 213] on div "Greek Marks Found Great news! We’re licensed with over 140 Greek Orgs. 🥳 Speech…" at bounding box center [700, 175] width 570 height 223
click at [729, 752] on button "I Understand!" at bounding box center [700, 732] width 155 height 39
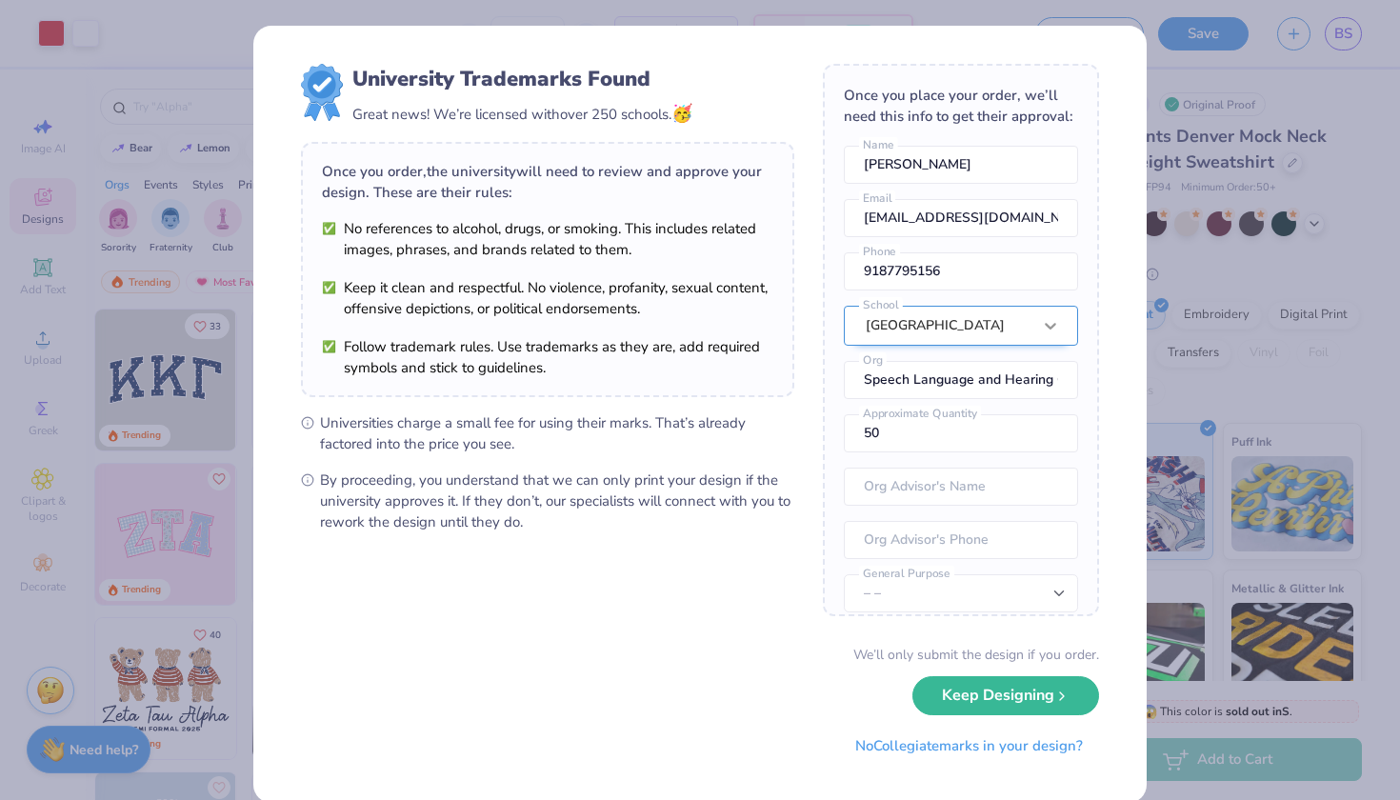
click at [1043, 318] on div "[GEOGRAPHIC_DATA]" at bounding box center [961, 326] width 234 height 40
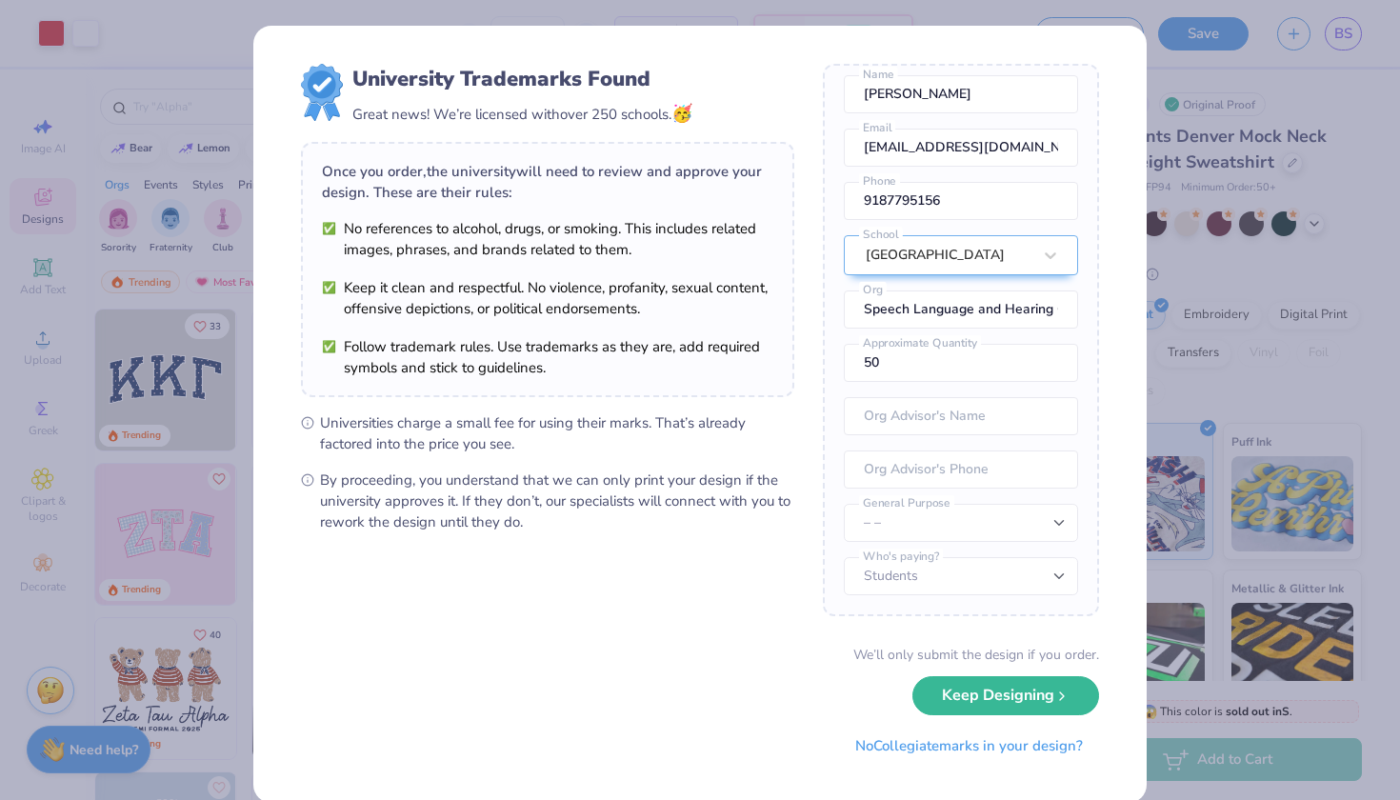
click at [709, 606] on form "University Trademarks Found Great news! We’re licensed with over 250 schools. 🥳…" at bounding box center [700, 414] width 798 height 701
click at [1061, 275] on div "[GEOGRAPHIC_DATA]" at bounding box center [961, 255] width 234 height 40
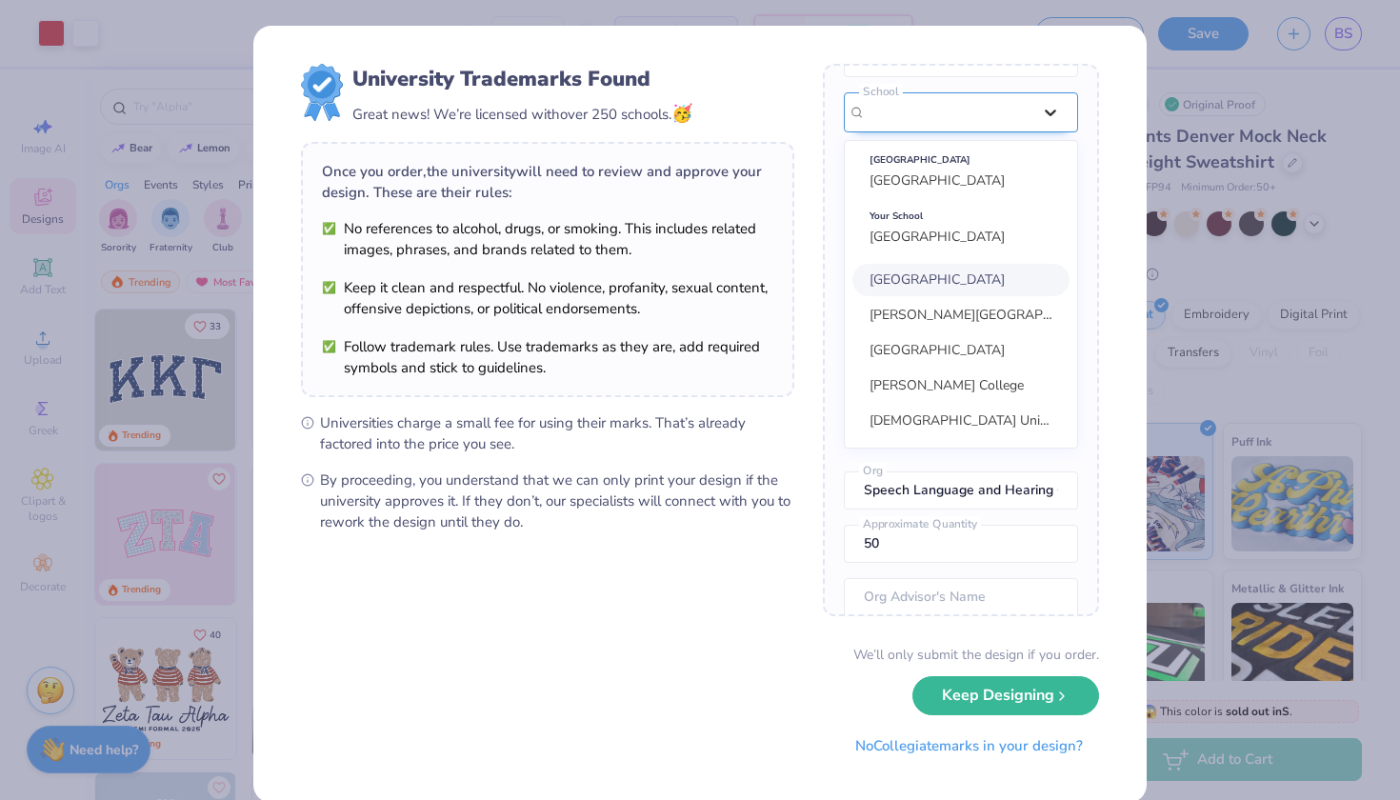
scroll to position [215, 0]
click at [735, 602] on form "University Trademarks Found Great news! We’re licensed with over 250 schools. 🥳…" at bounding box center [700, 414] width 798 height 701
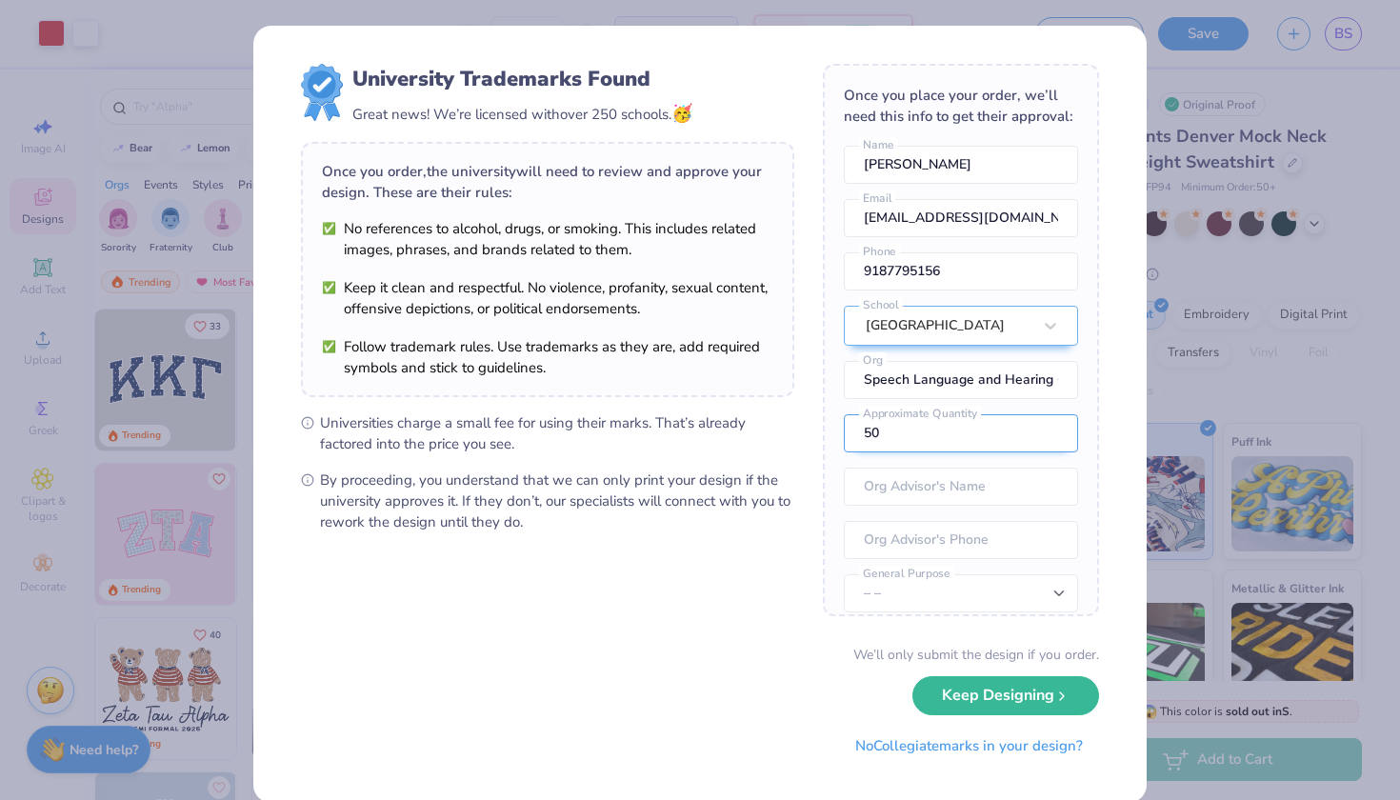
scroll to position [1, 0]
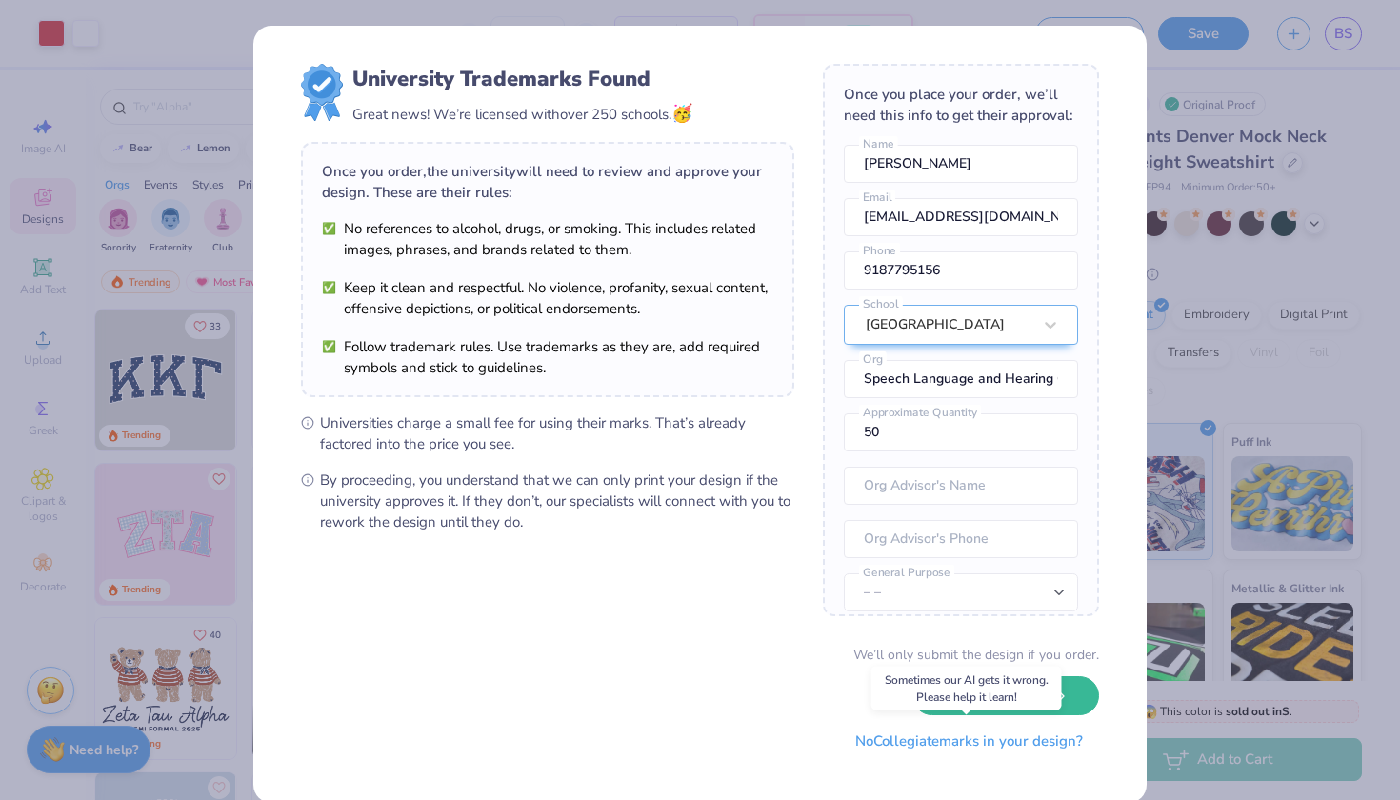
click at [930, 747] on button "No Collegiate marks in your design?" at bounding box center [969, 741] width 260 height 39
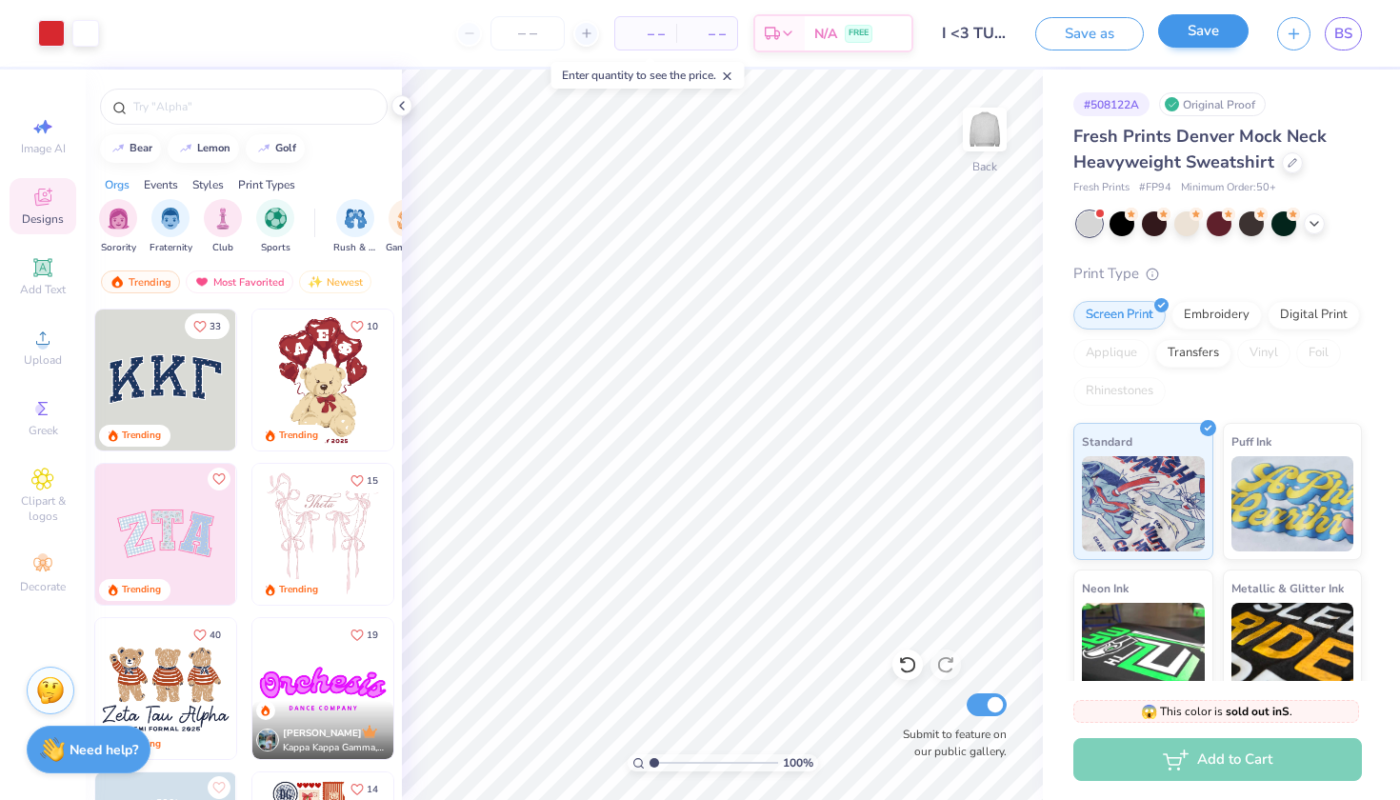
click at [1205, 30] on button "Save" at bounding box center [1203, 30] width 90 height 33
click at [1329, 35] on link "BS" at bounding box center [1343, 33] width 37 height 33
